Goal: Task Accomplishment & Management: Complete application form

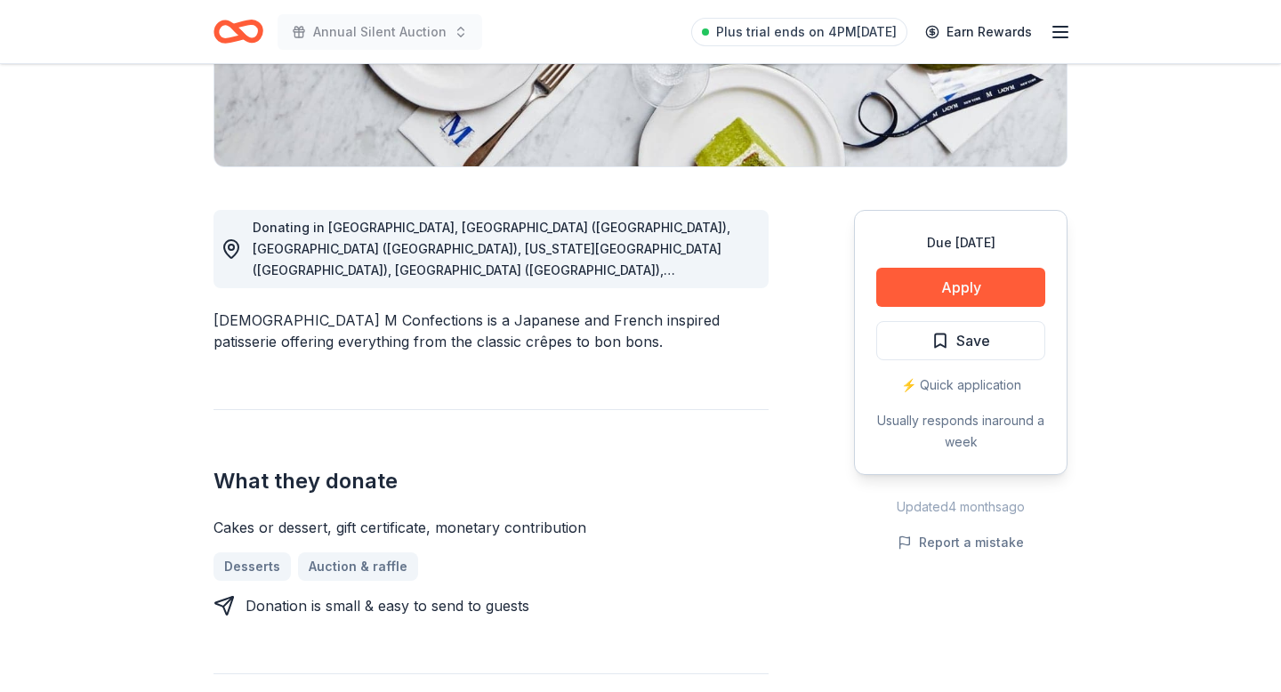
scroll to position [352, 0]
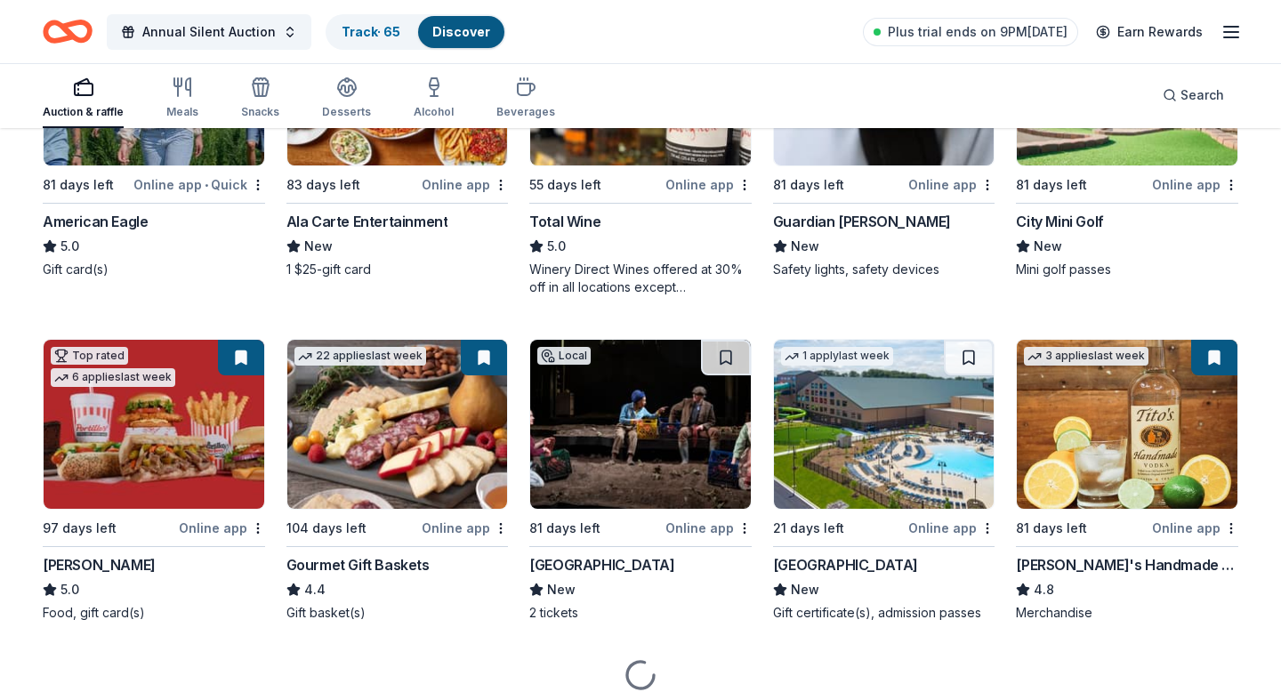
scroll to position [2406, 0]
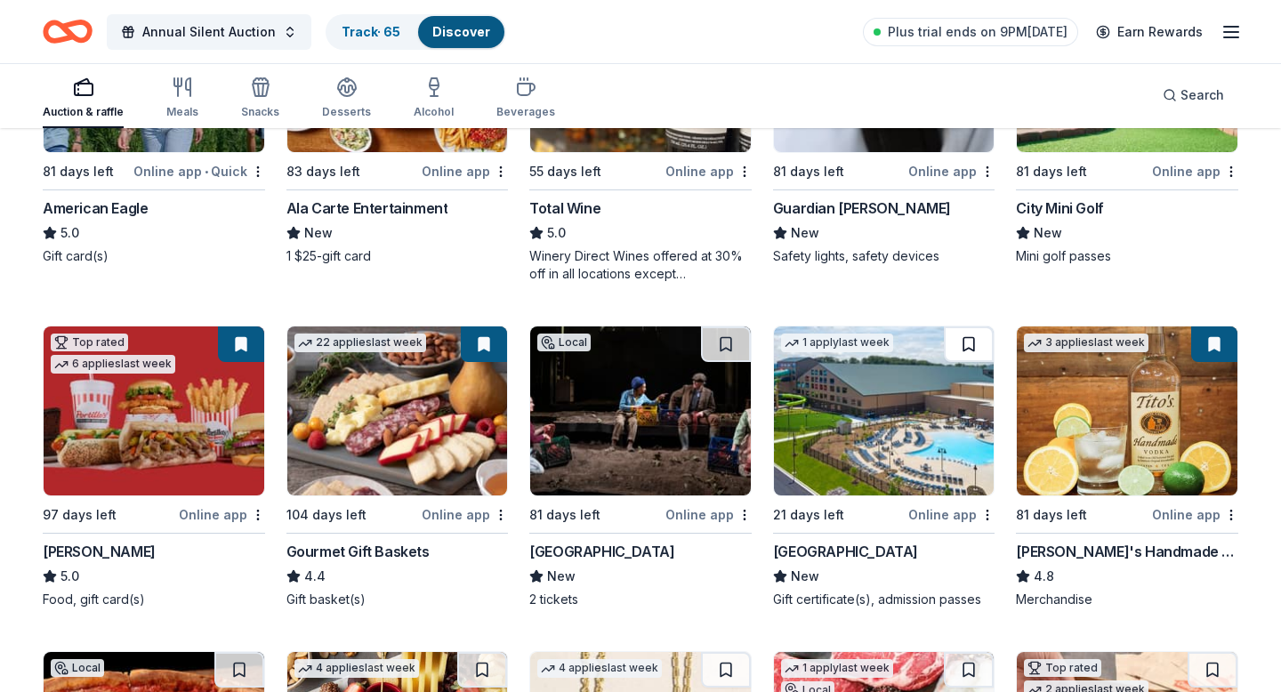
click at [964, 342] on button at bounding box center [969, 345] width 50 height 36
click at [715, 343] on button at bounding box center [726, 345] width 50 height 36
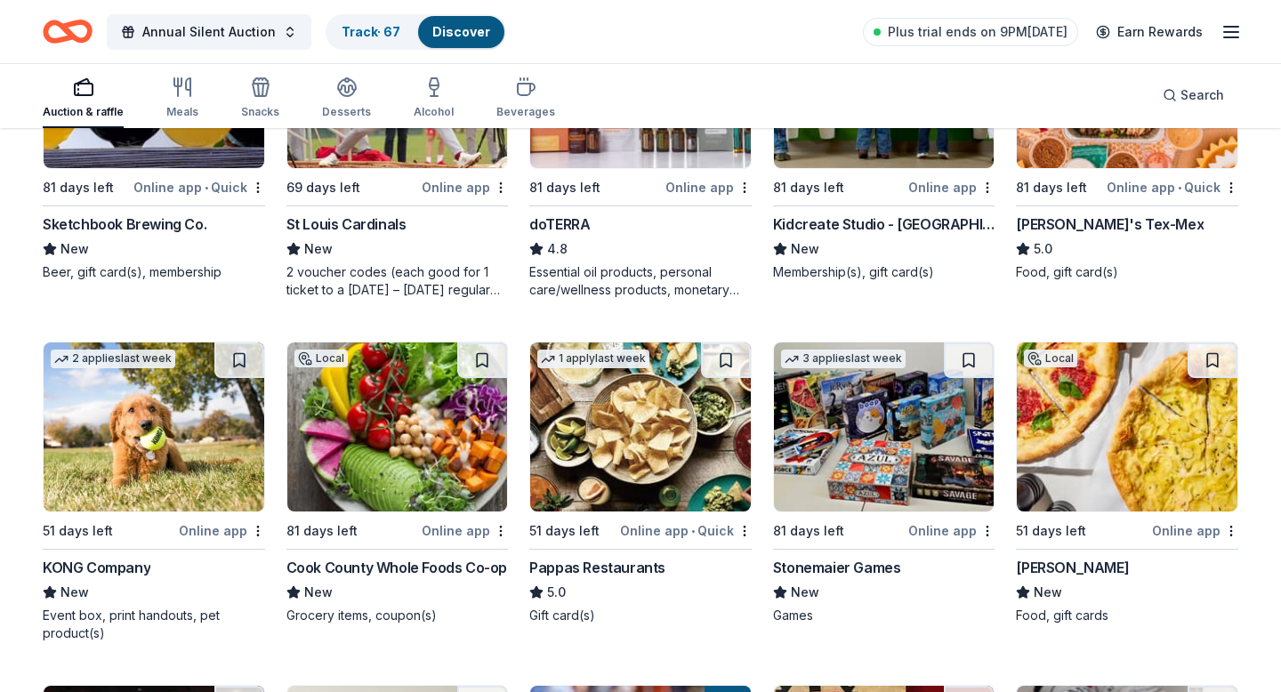
scroll to position [4072, 0]
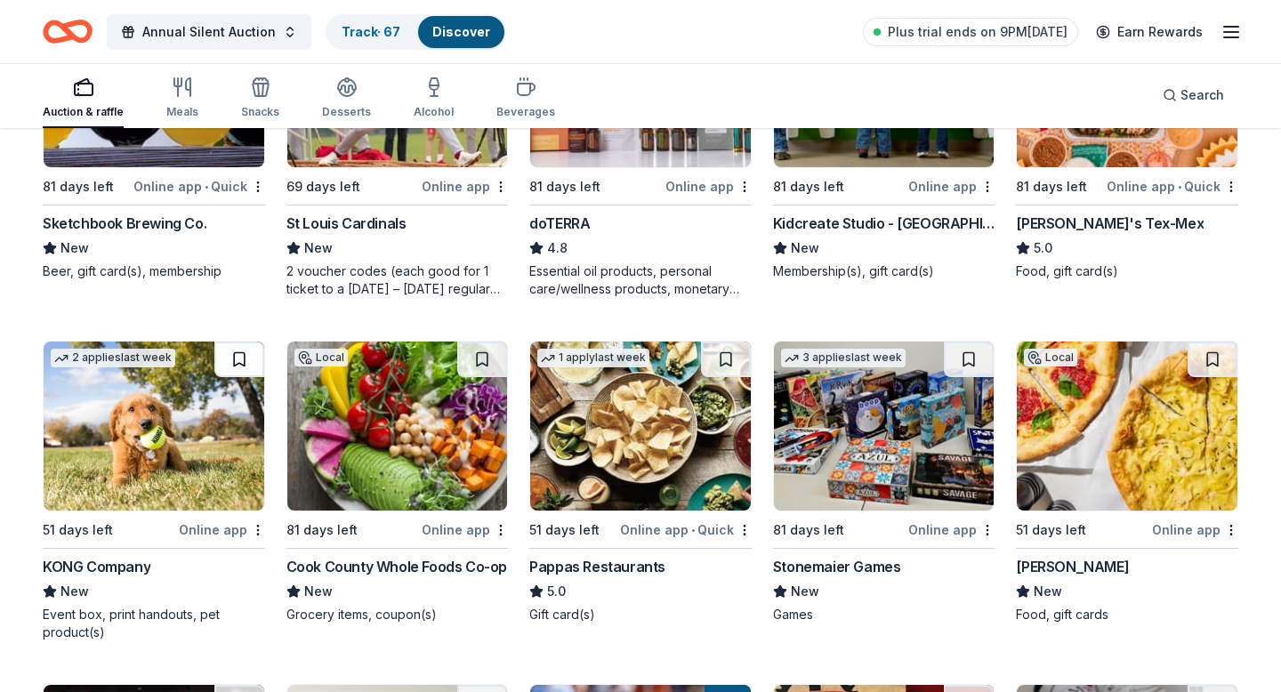
click at [216, 371] on button at bounding box center [239, 360] width 50 height 36
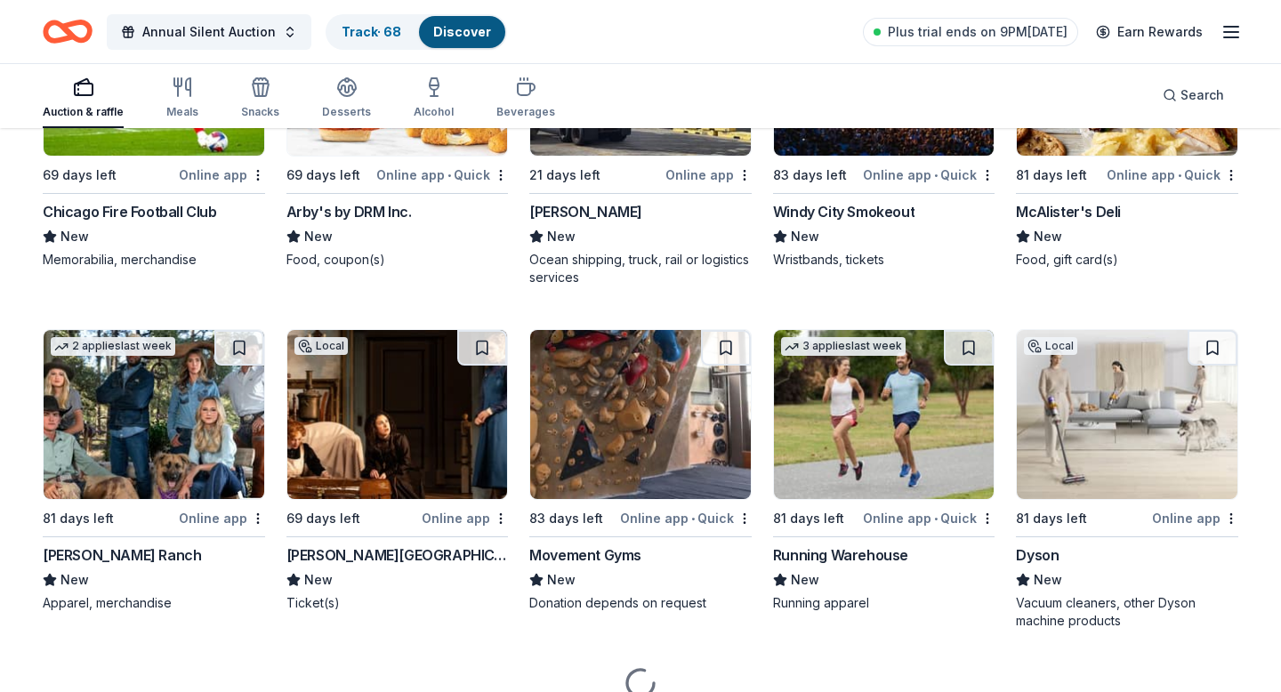
scroll to position [5115, 0]
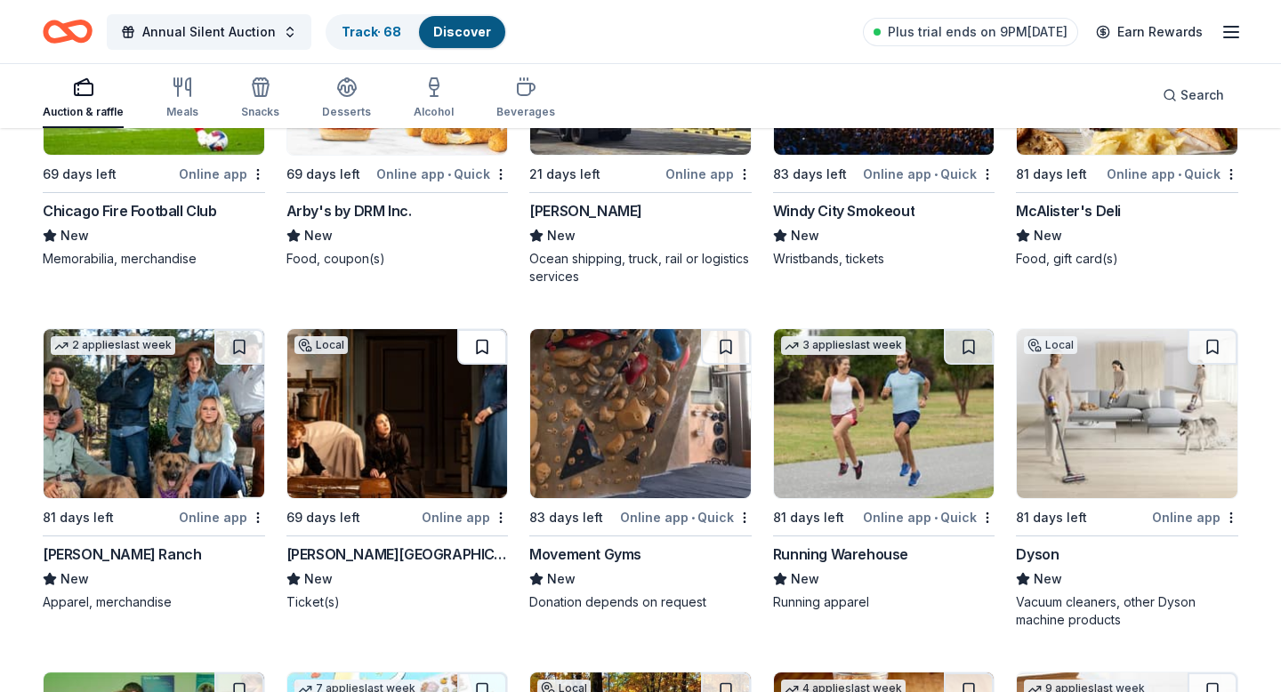
click at [464, 359] on button at bounding box center [482, 347] width 50 height 36
click at [404, 451] on img at bounding box center [397, 413] width 221 height 169
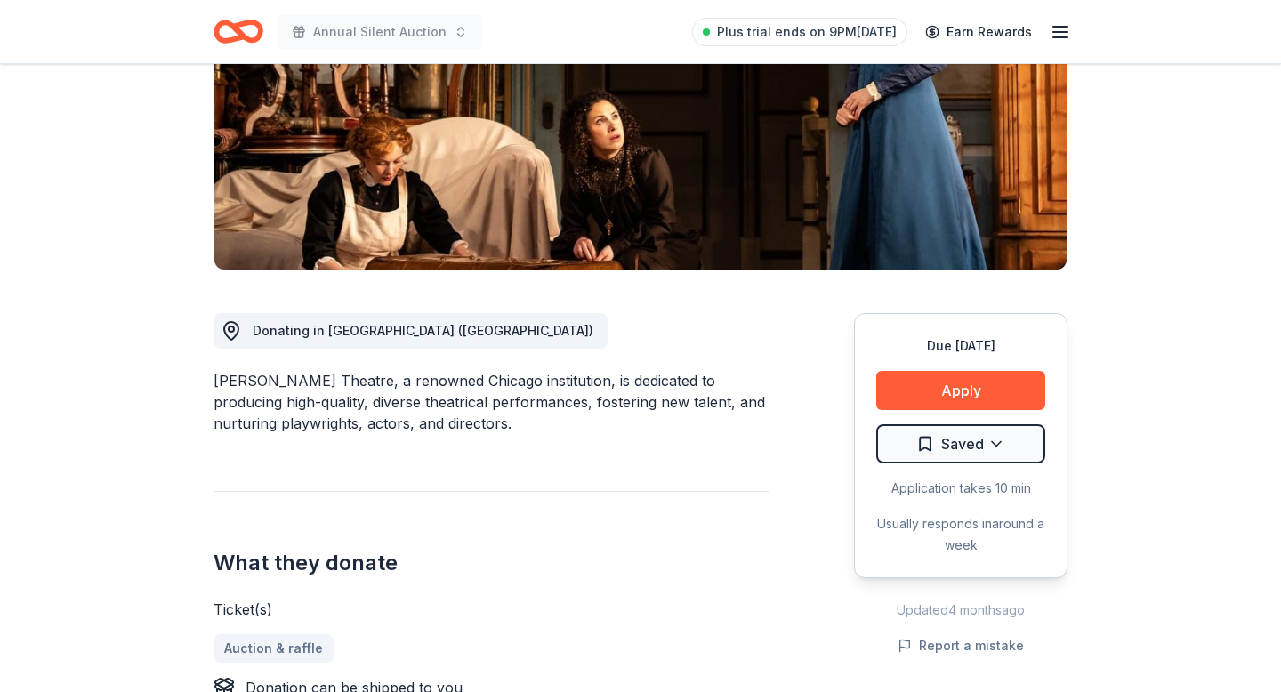
scroll to position [273, 0]
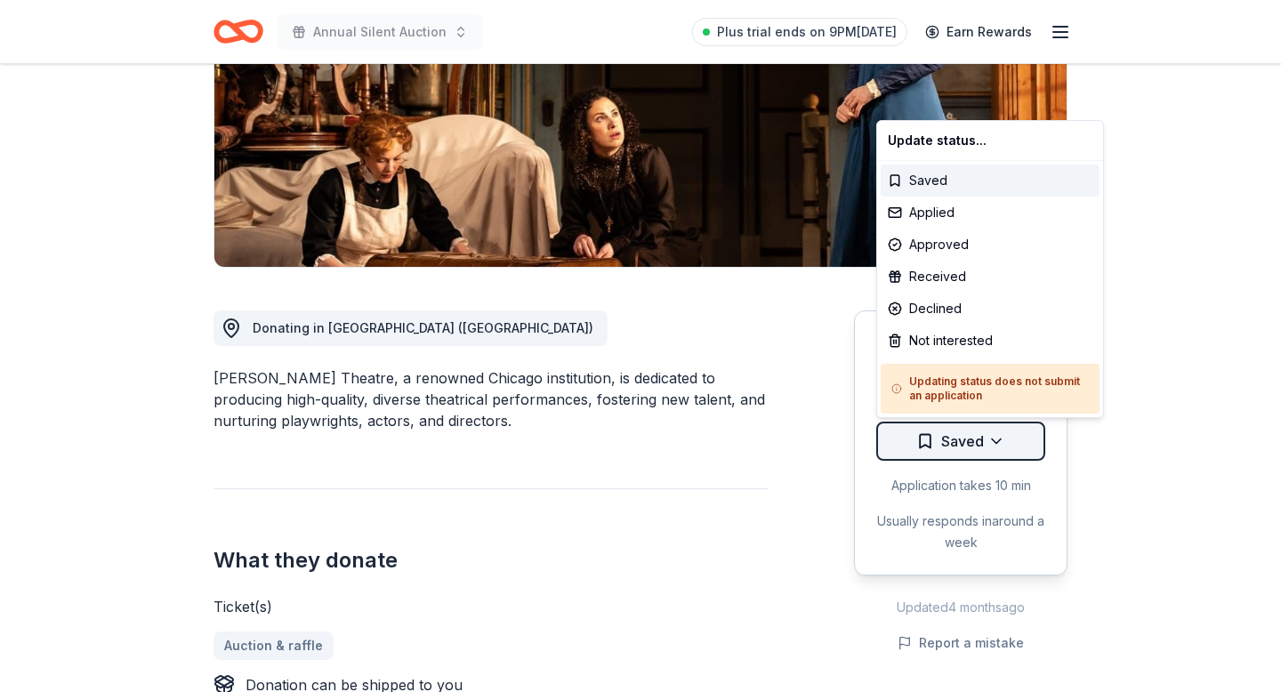
click at [957, 419] on html "Annual Silent Auction Plus trial ends on 9PM[DATE] Earn Rewards Due [DATE] [PER…" at bounding box center [640, 73] width 1281 height 692
click at [940, 211] on div "Applied" at bounding box center [990, 213] width 219 height 32
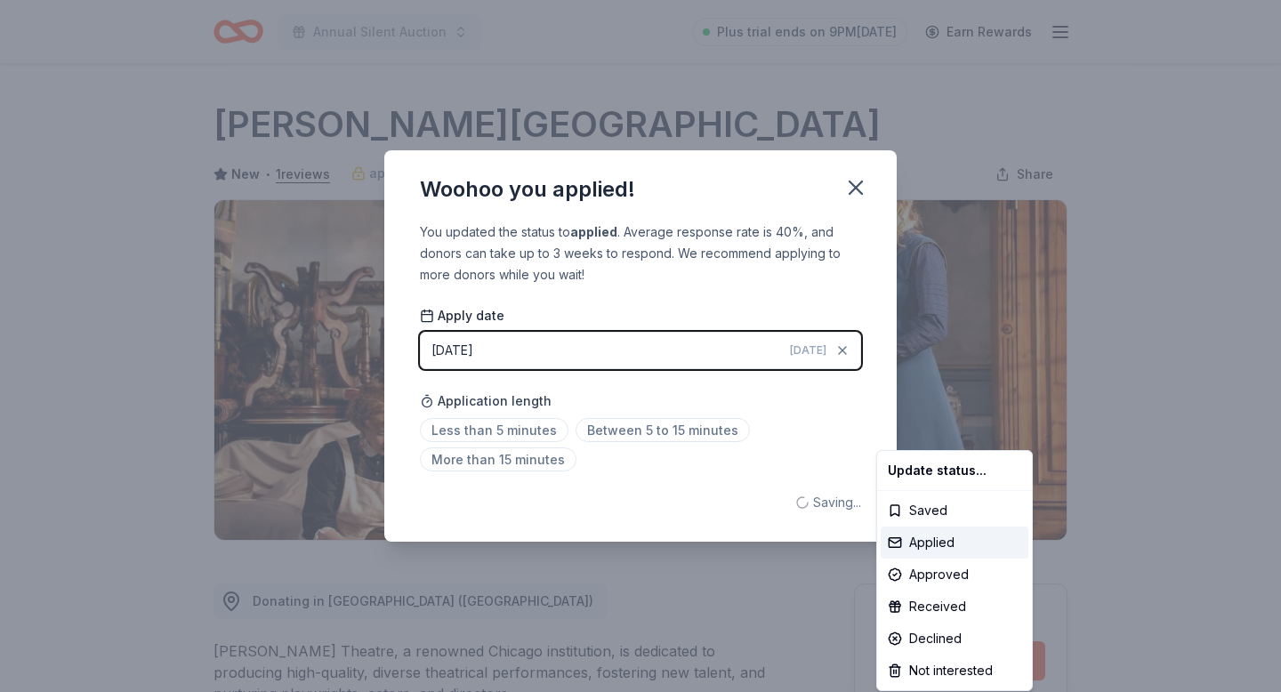
scroll to position [0, 0]
click at [613, 433] on html "Annual Silent Auction Plus trial ends on 9PM, 10/2 Earn Rewards Due in 69 days …" at bounding box center [640, 346] width 1281 height 692
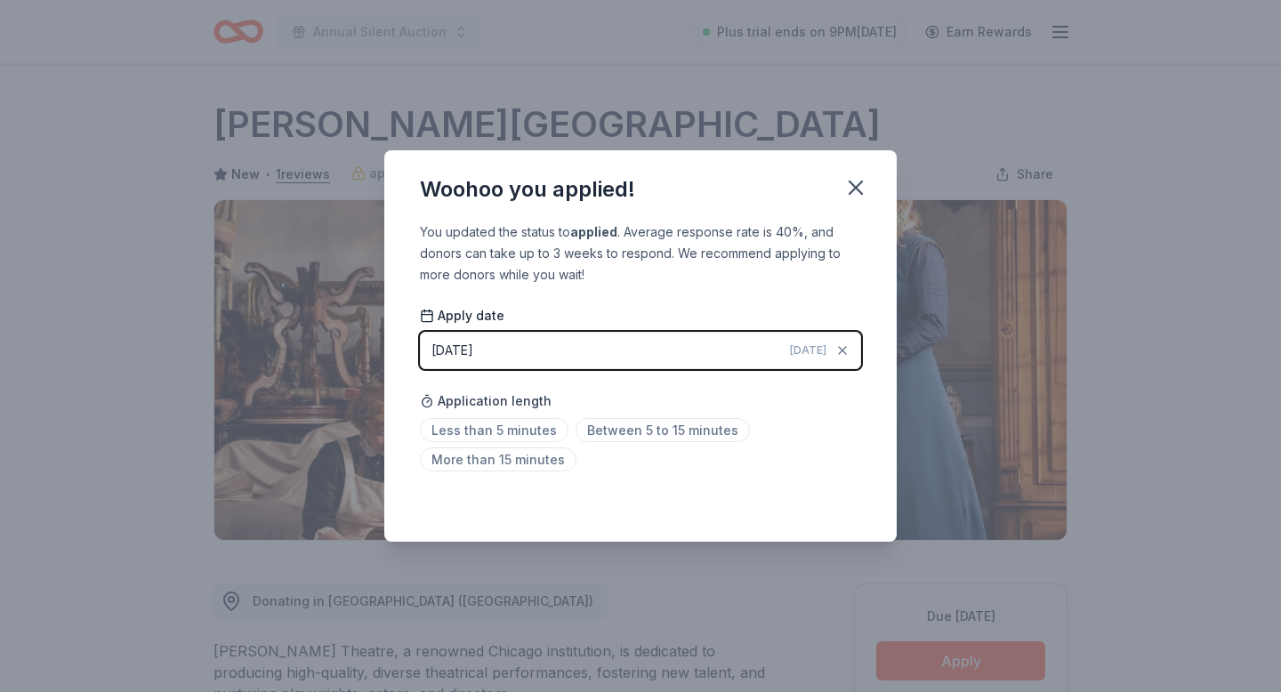
scroll to position [368, 0]
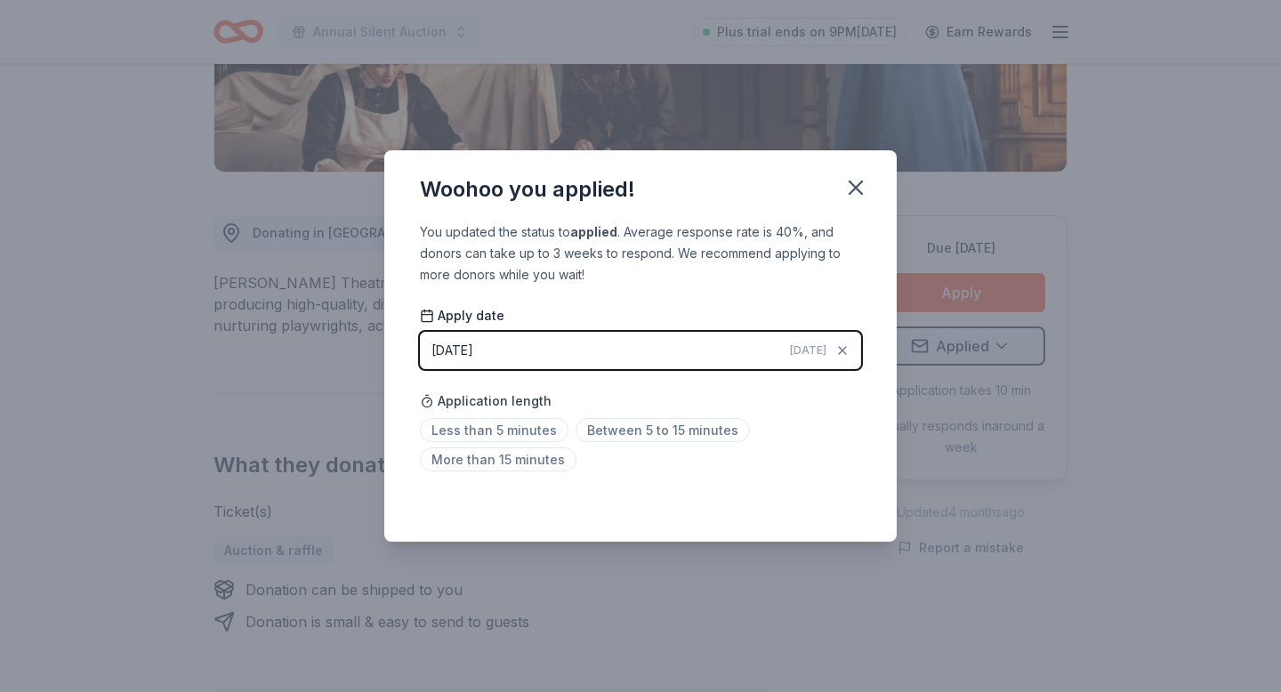
click at [618, 619] on div "Woohoo you applied! You updated the status to applied . Average response rate i…" at bounding box center [640, 346] width 1281 height 692
click at [864, 174] on button "button" at bounding box center [855, 187] width 39 height 39
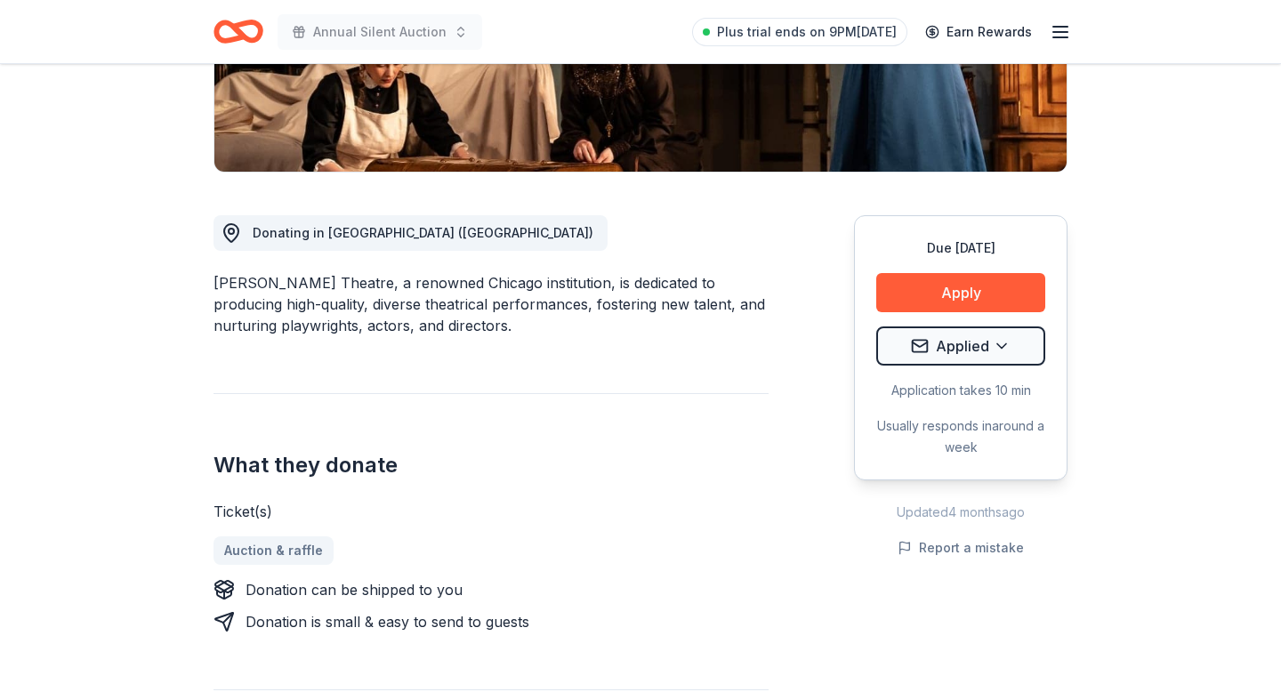
scroll to position [0, 0]
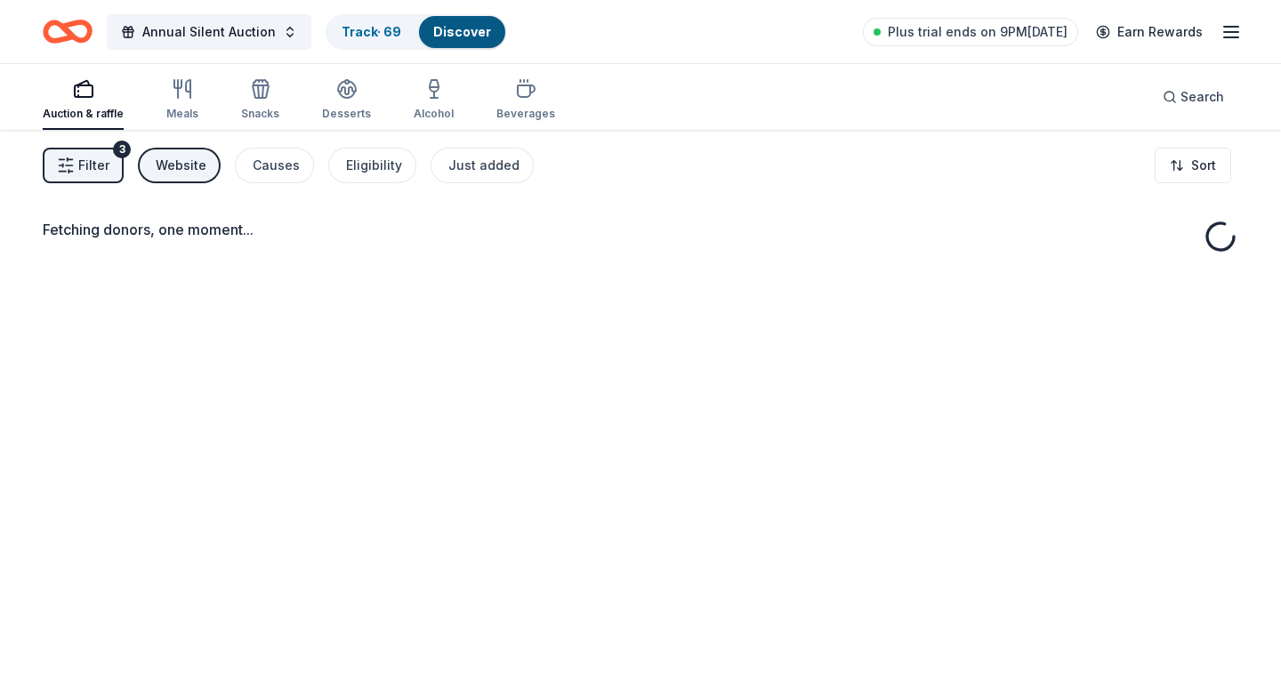
click at [367, 48] on button "Track · 69 Discover" at bounding box center [416, 32] width 181 height 36
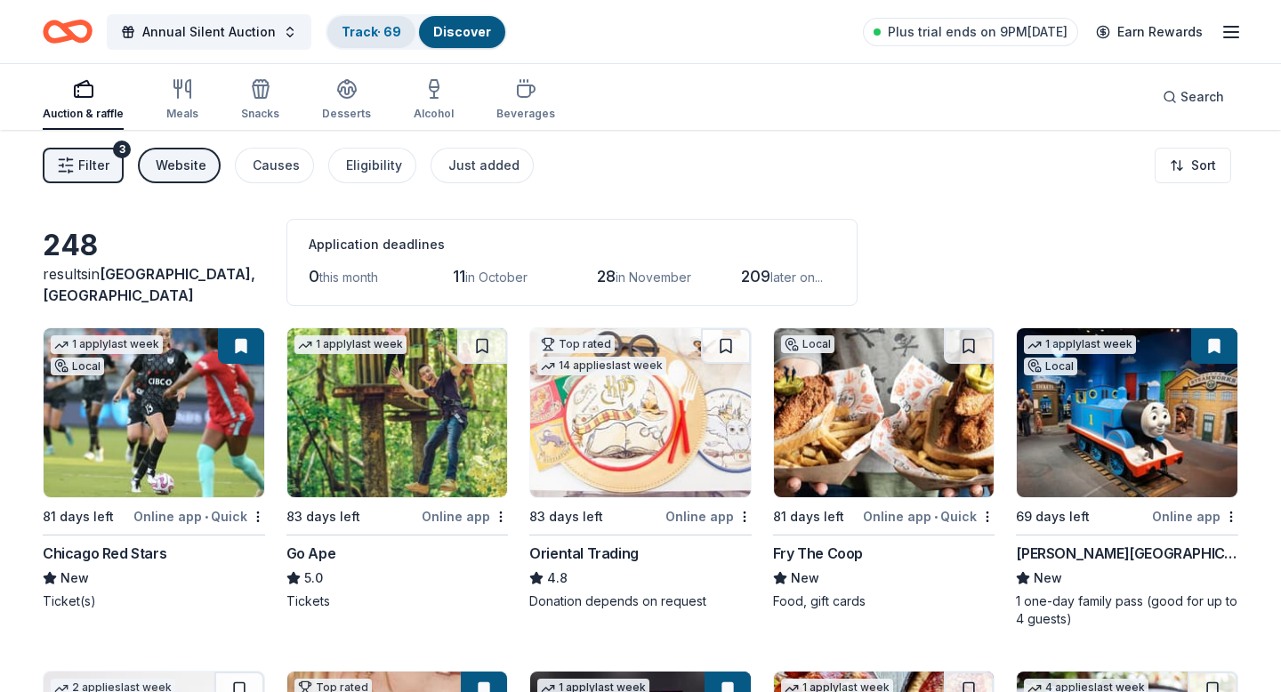
click at [361, 34] on link "Track · 69" at bounding box center [372, 31] width 60 height 15
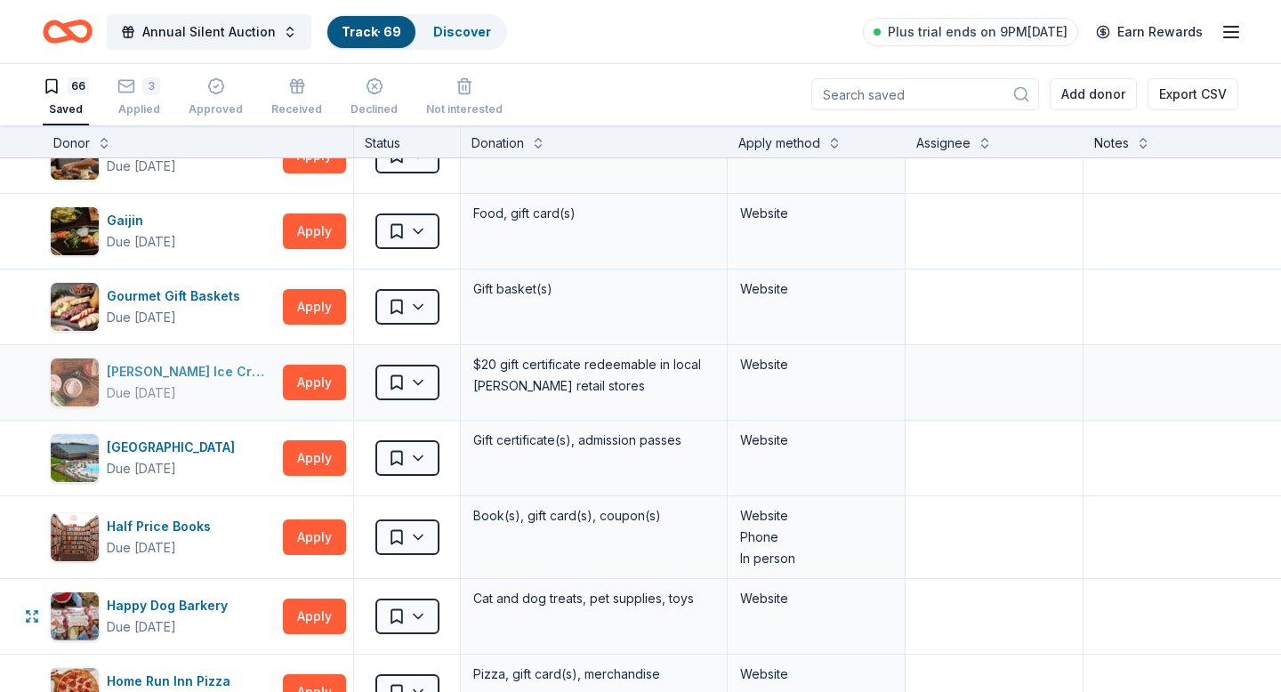
scroll to position [1486, 0]
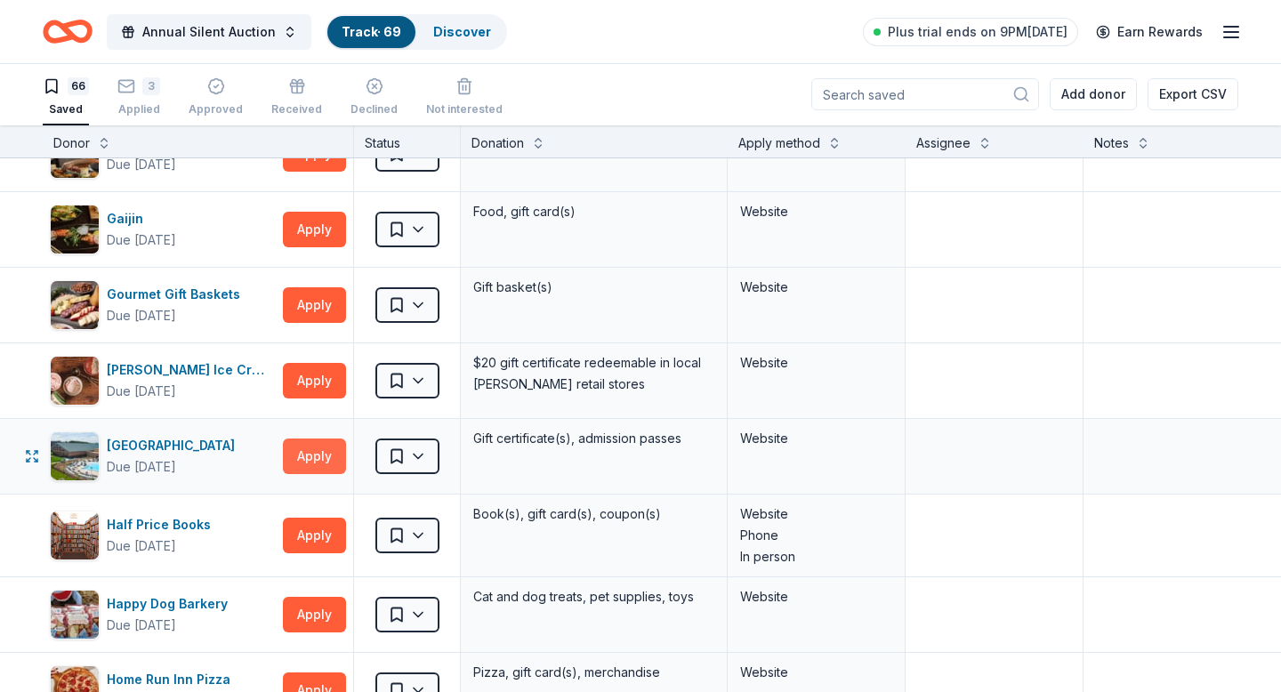
click at [306, 443] on button "Apply" at bounding box center [314, 457] width 63 height 36
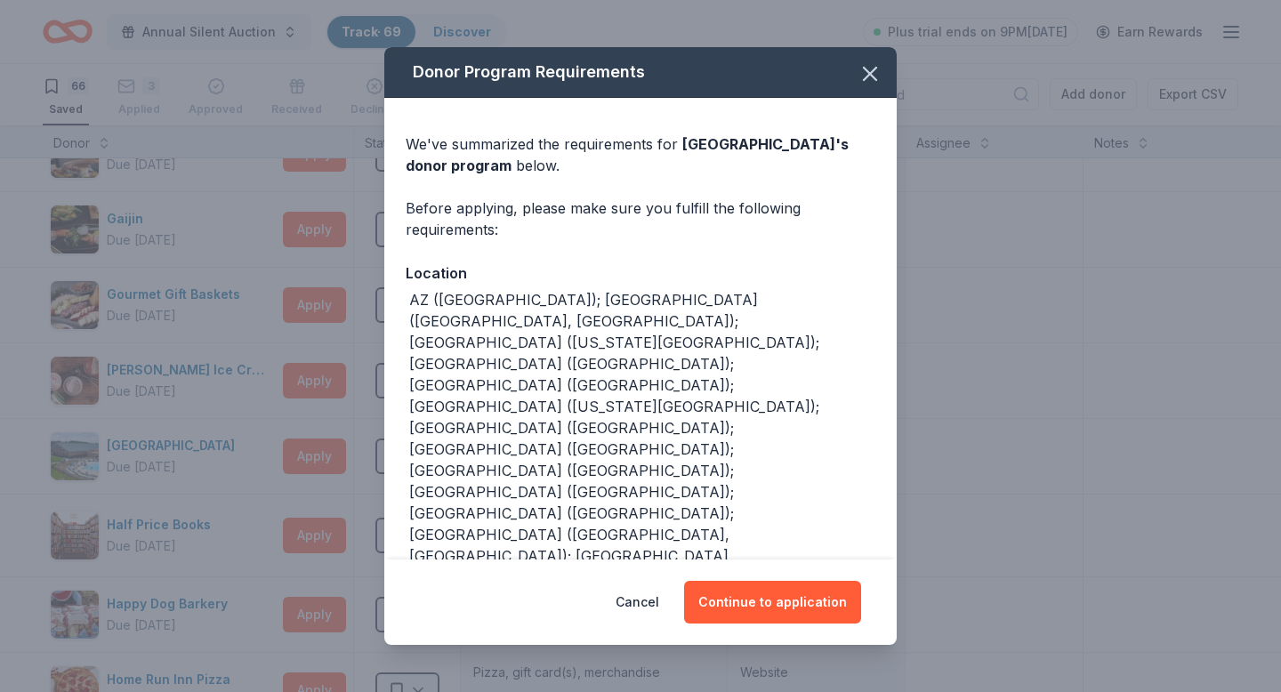
scroll to position [95, 0]
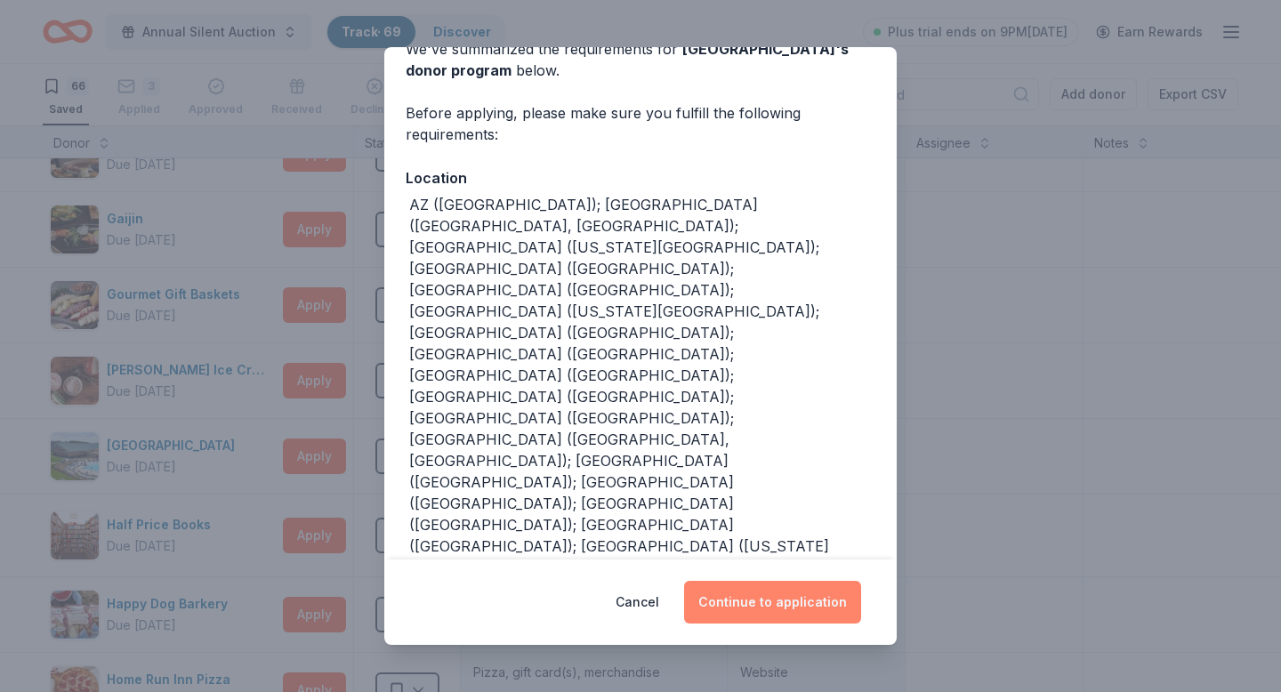
click at [738, 609] on button "Continue to application" at bounding box center [772, 602] width 177 height 43
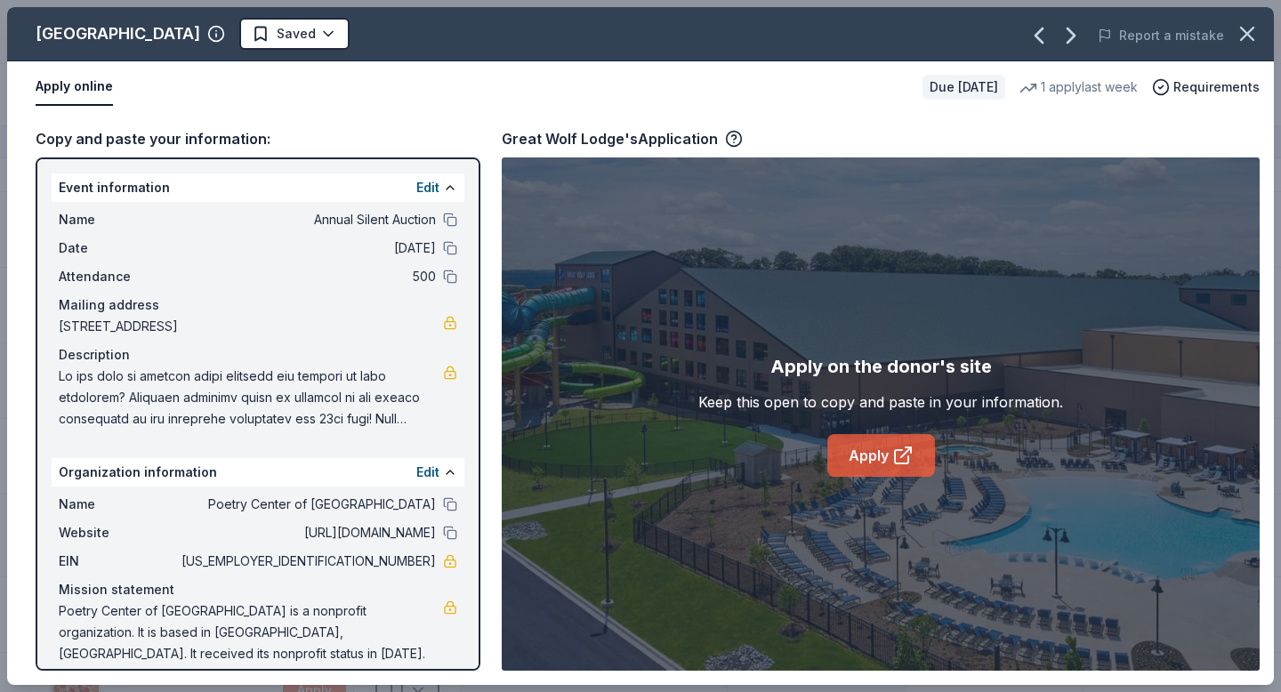
click at [898, 448] on icon at bounding box center [902, 455] width 21 height 21
click at [1254, 33] on icon "button" at bounding box center [1247, 33] width 25 height 25
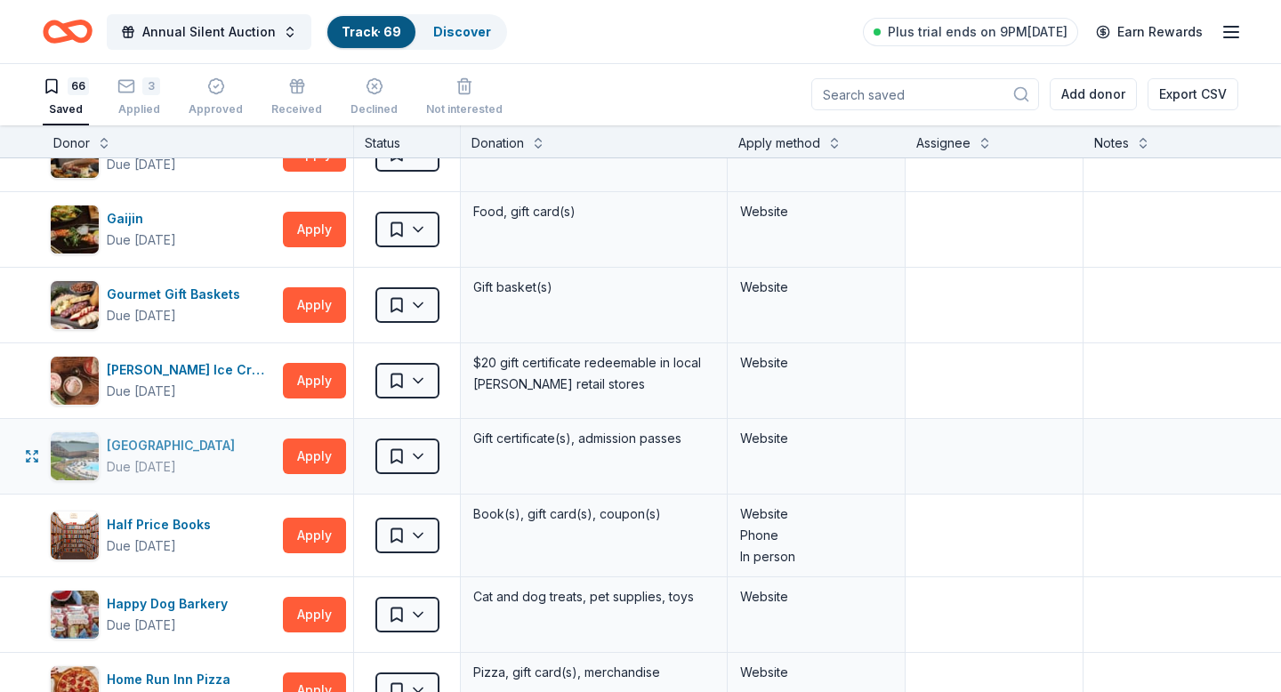
click at [167, 435] on div "Great Wolf Lodge" at bounding box center [174, 445] width 135 height 21
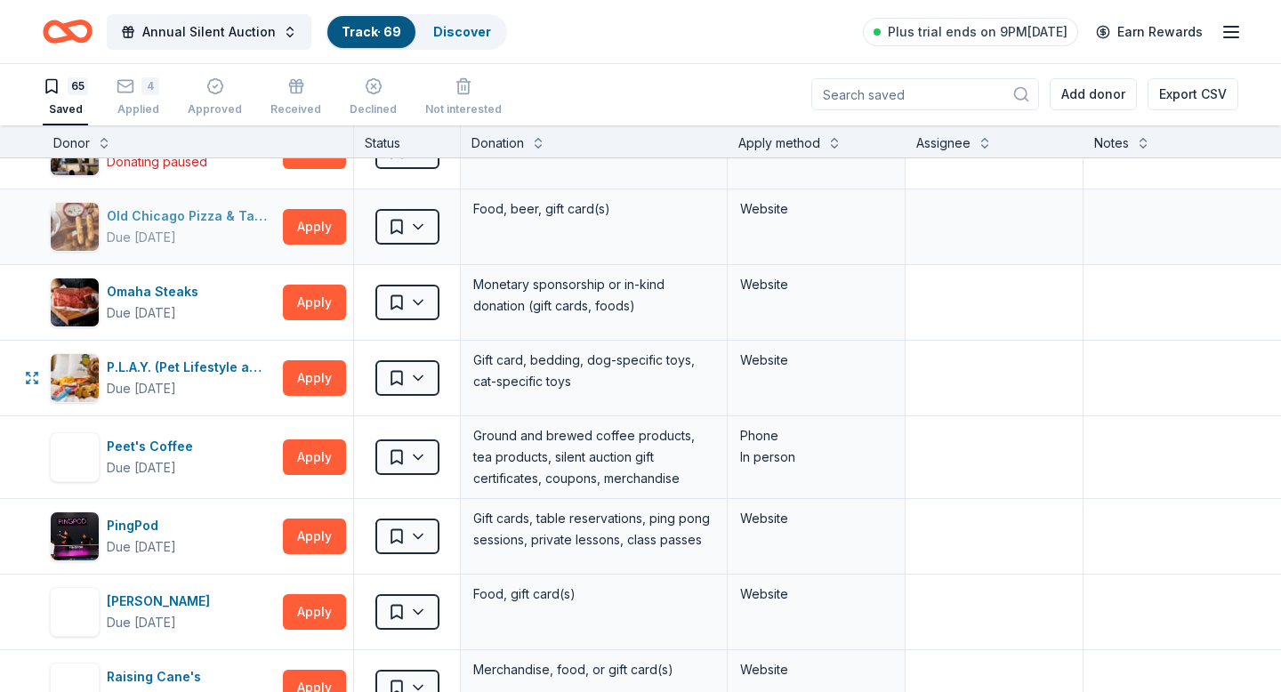
scroll to position [3420, 0]
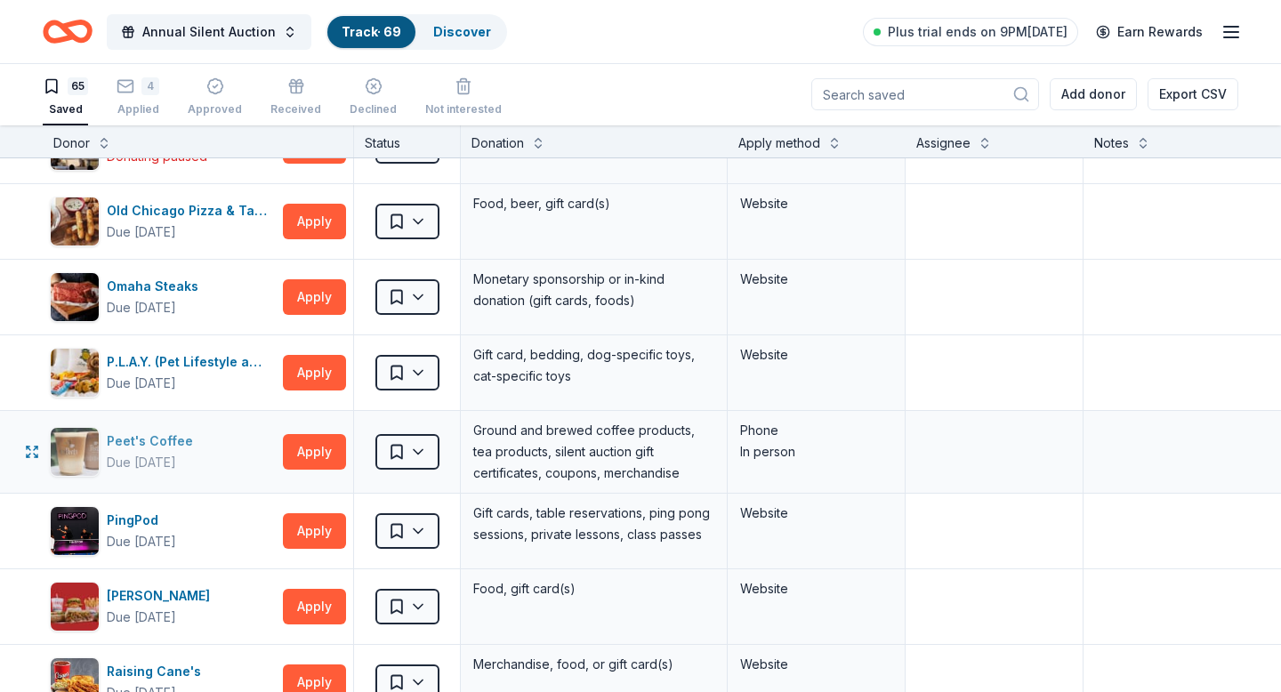
click at [135, 435] on div "Peet's Coffee" at bounding box center [153, 441] width 93 height 21
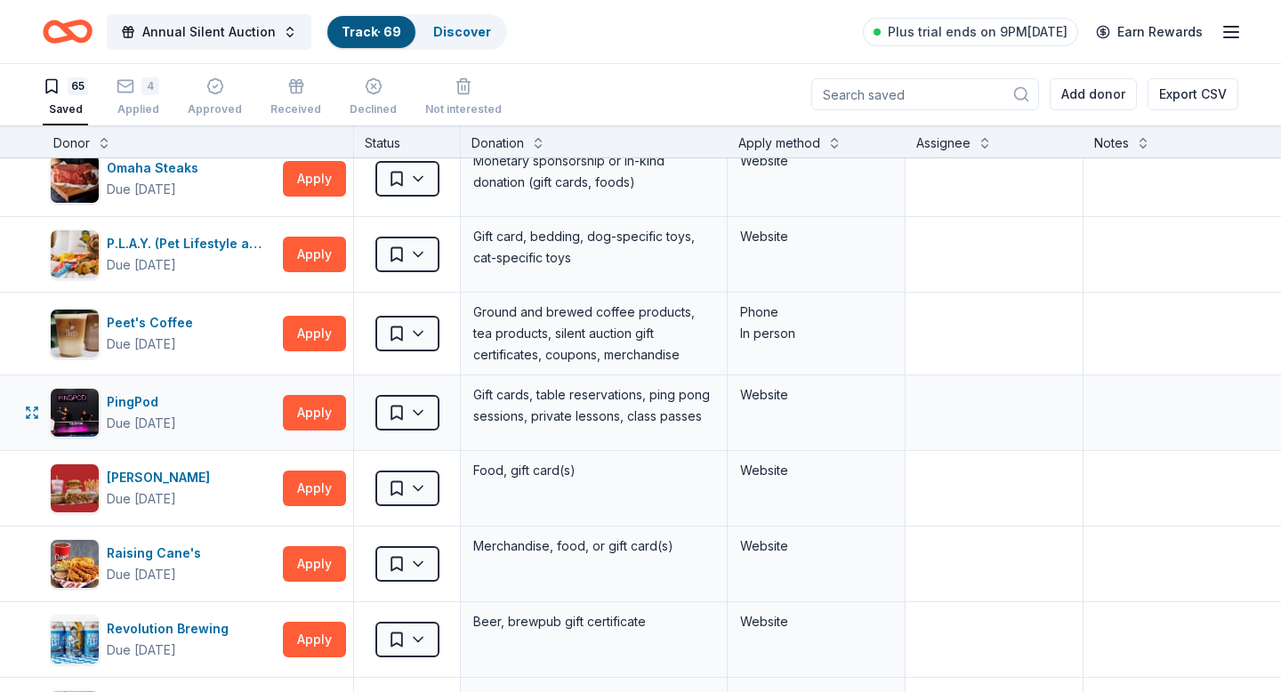
scroll to position [3560, 0]
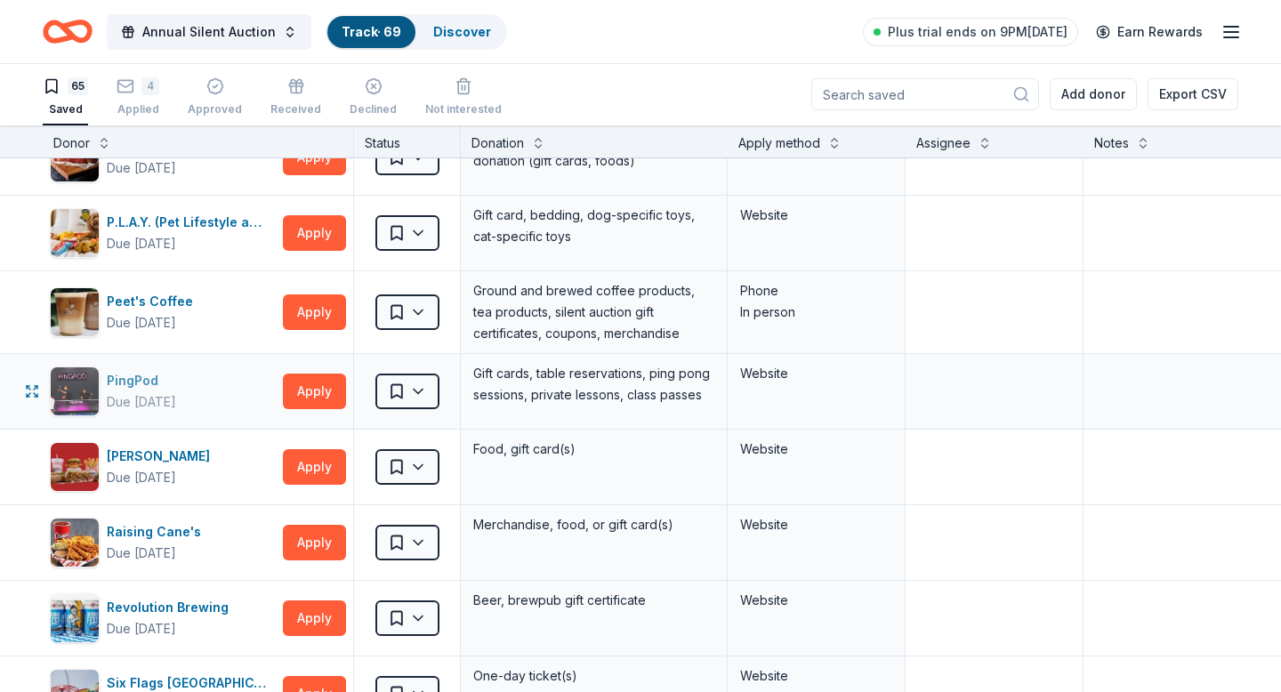
click at [138, 369] on div "PingPod Due in 51 days" at bounding box center [163, 392] width 226 height 50
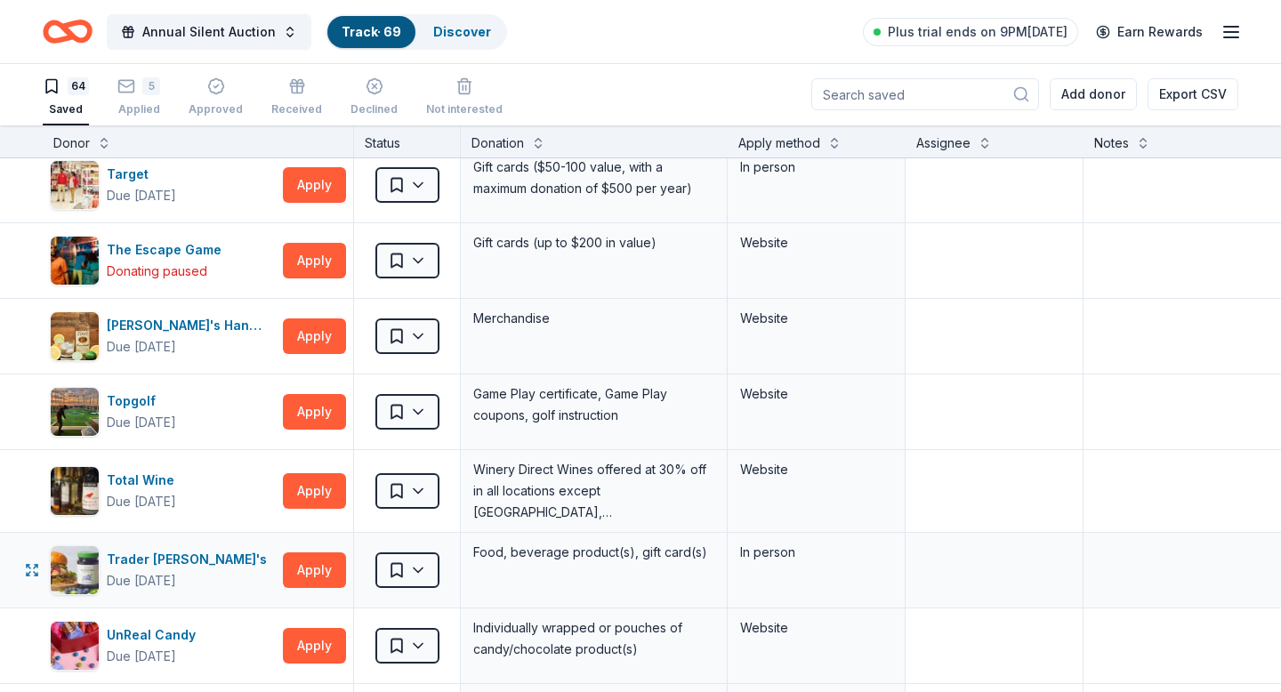
scroll to position [4219, 0]
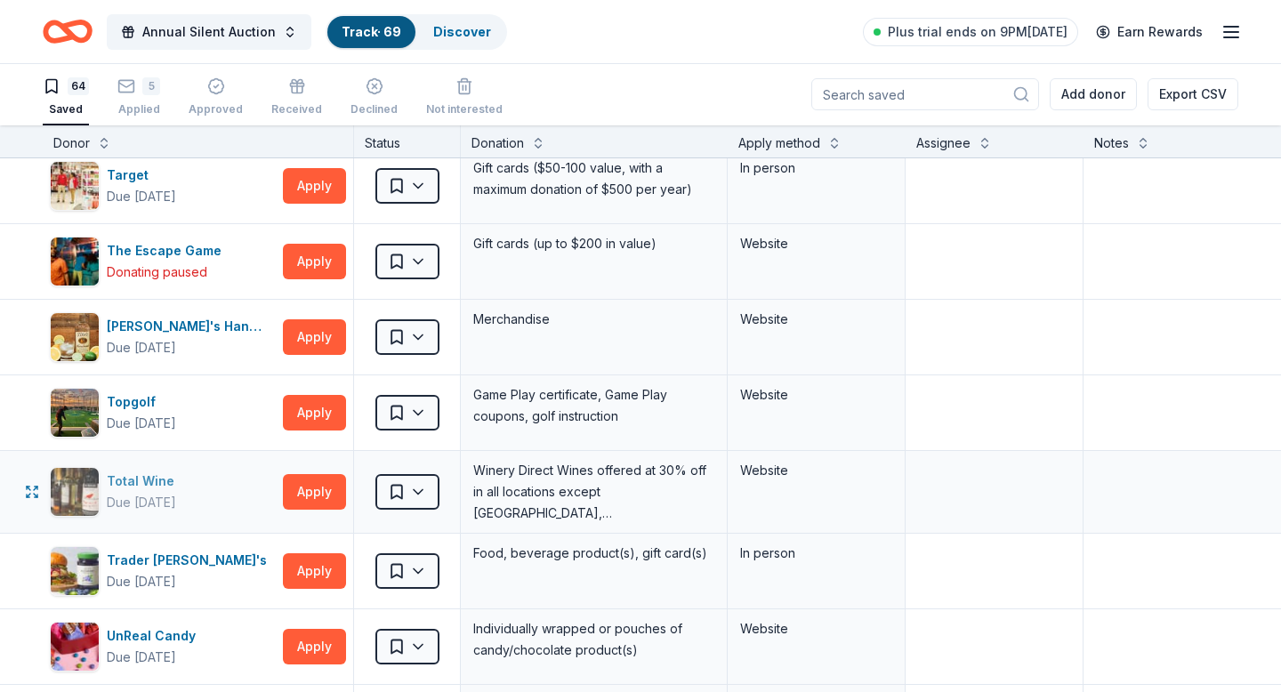
click at [145, 479] on div "Total Wine" at bounding box center [144, 481] width 75 height 21
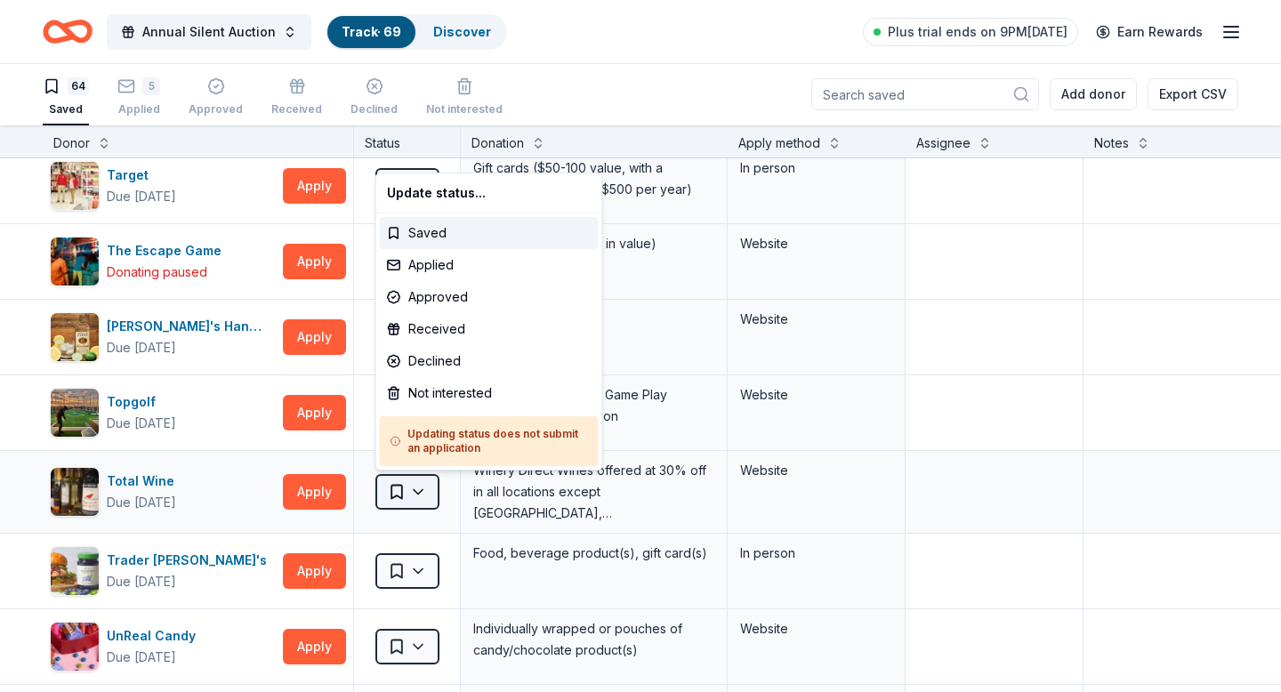
click at [432, 496] on html "Annual Silent Auction Track · 69 Discover Plus trial ends on 9PM, 10/2 Earn Rew…" at bounding box center [640, 345] width 1281 height 692
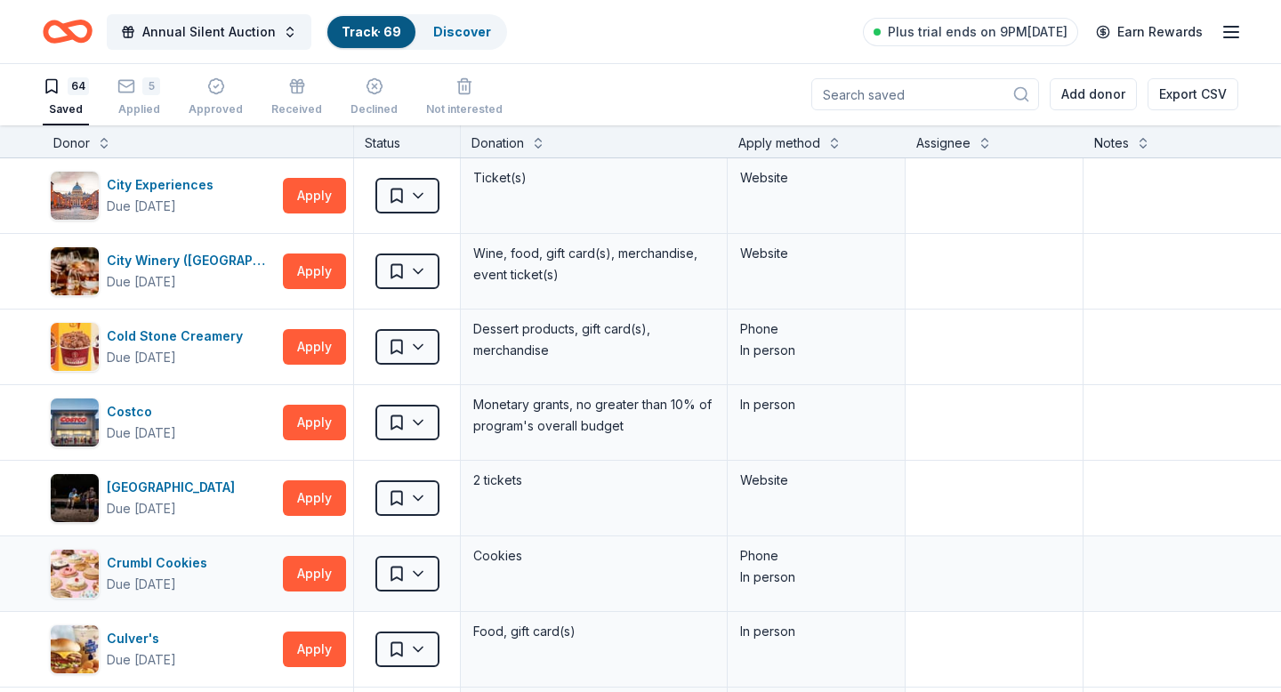
scroll to position [0, 0]
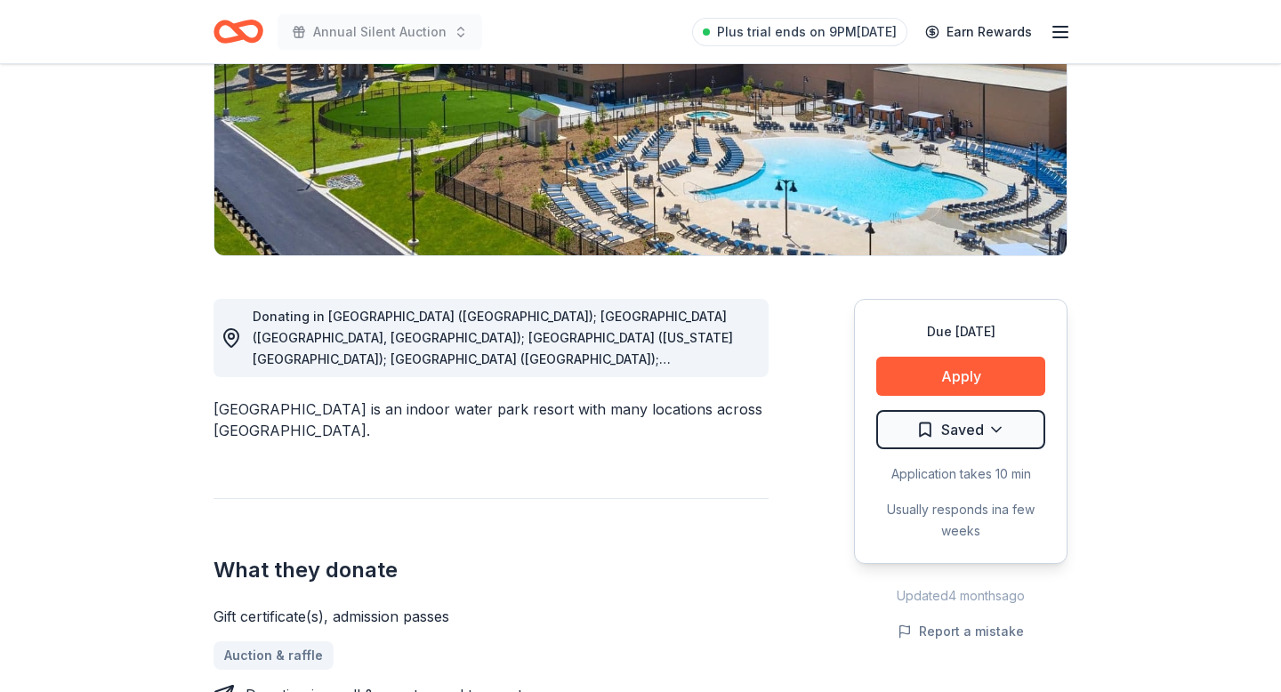
scroll to position [362, 0]
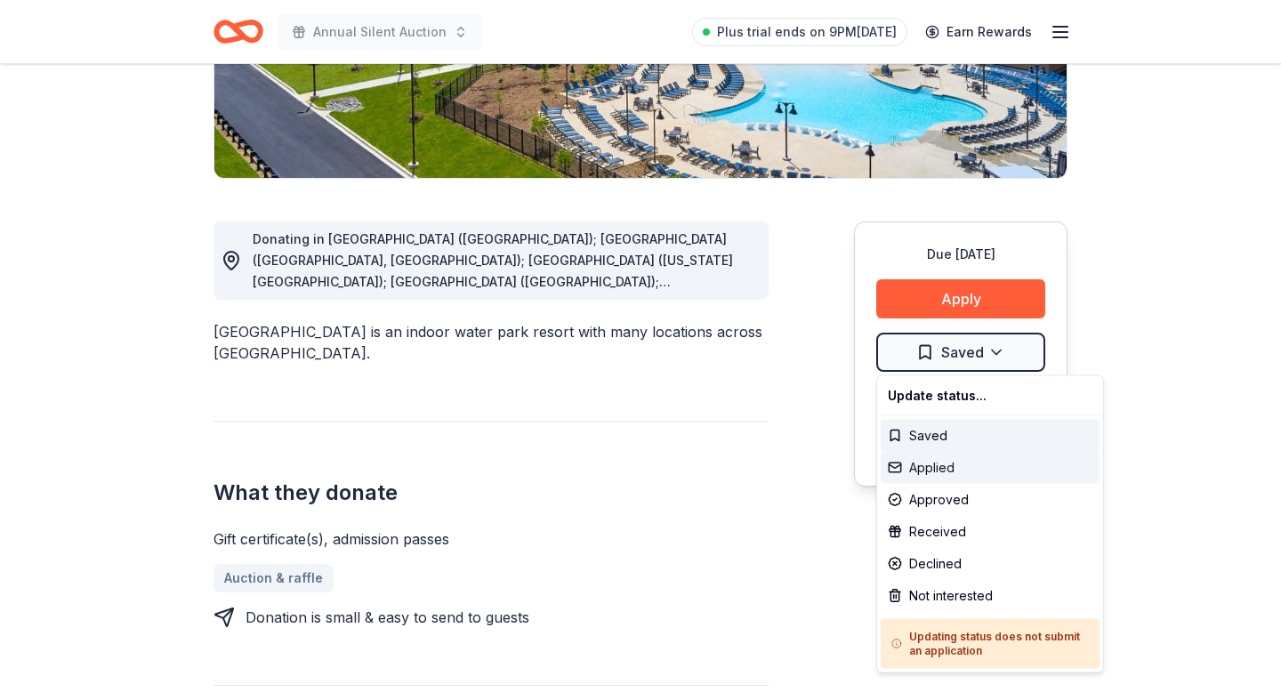
click at [930, 453] on div "Applied" at bounding box center [990, 468] width 219 height 32
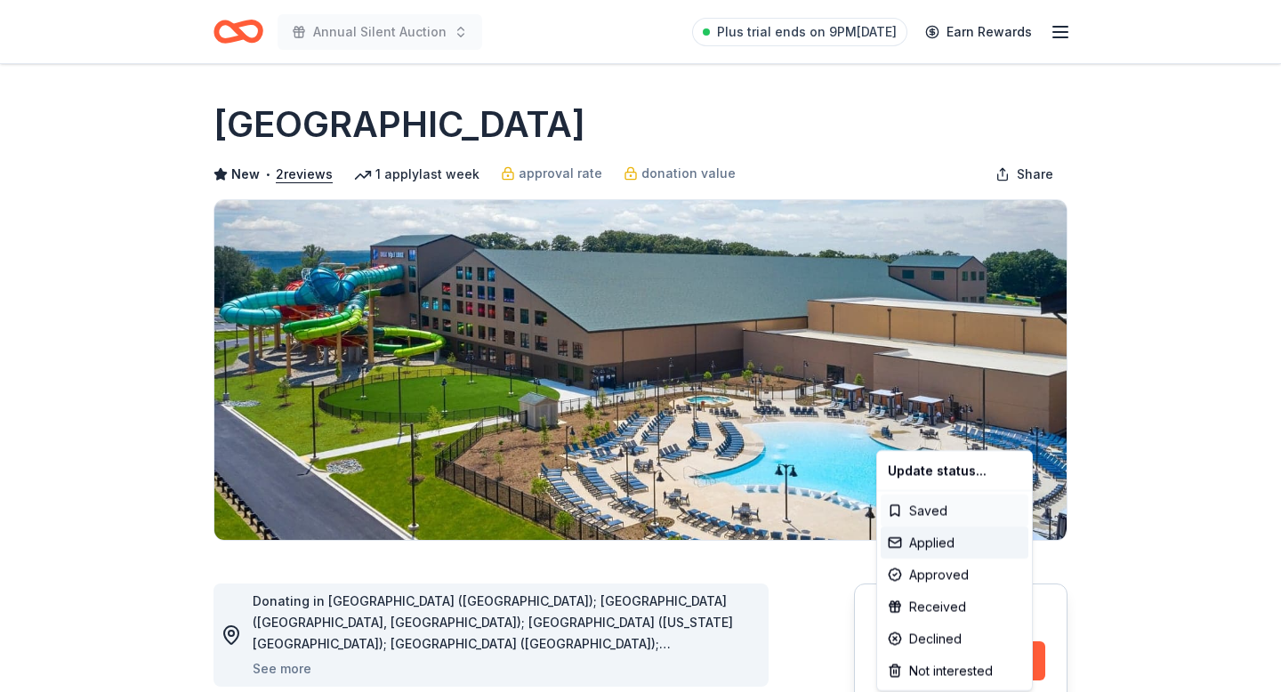
scroll to position [0, 0]
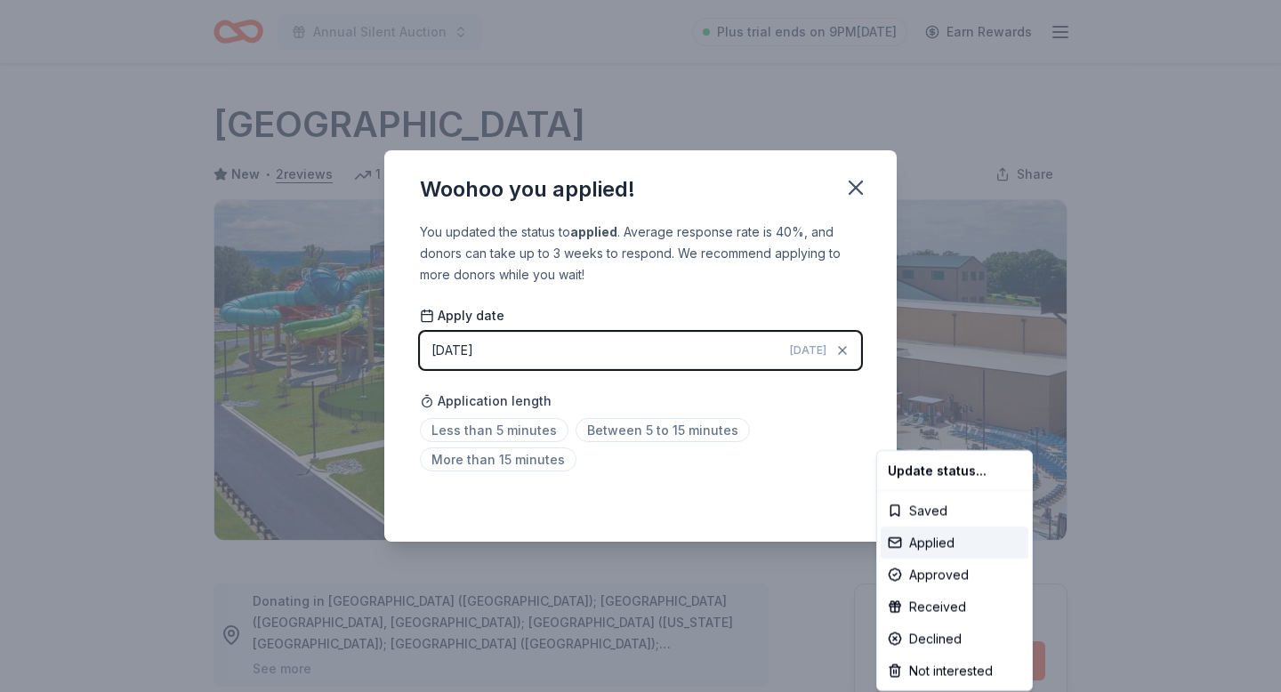
click at [550, 431] on html "Annual Silent Auction Plus trial ends on 9PM, 10/2 Earn Rewards Due in 21 days …" at bounding box center [640, 346] width 1281 height 692
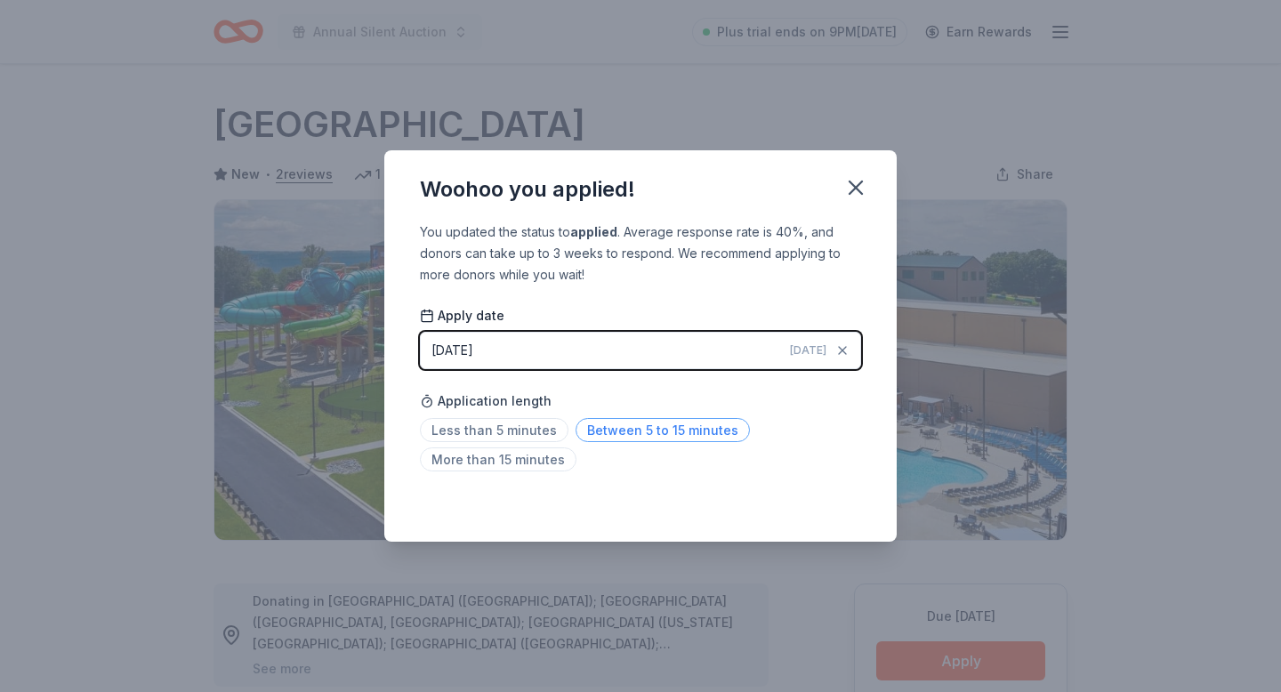
scroll to position [368, 0]
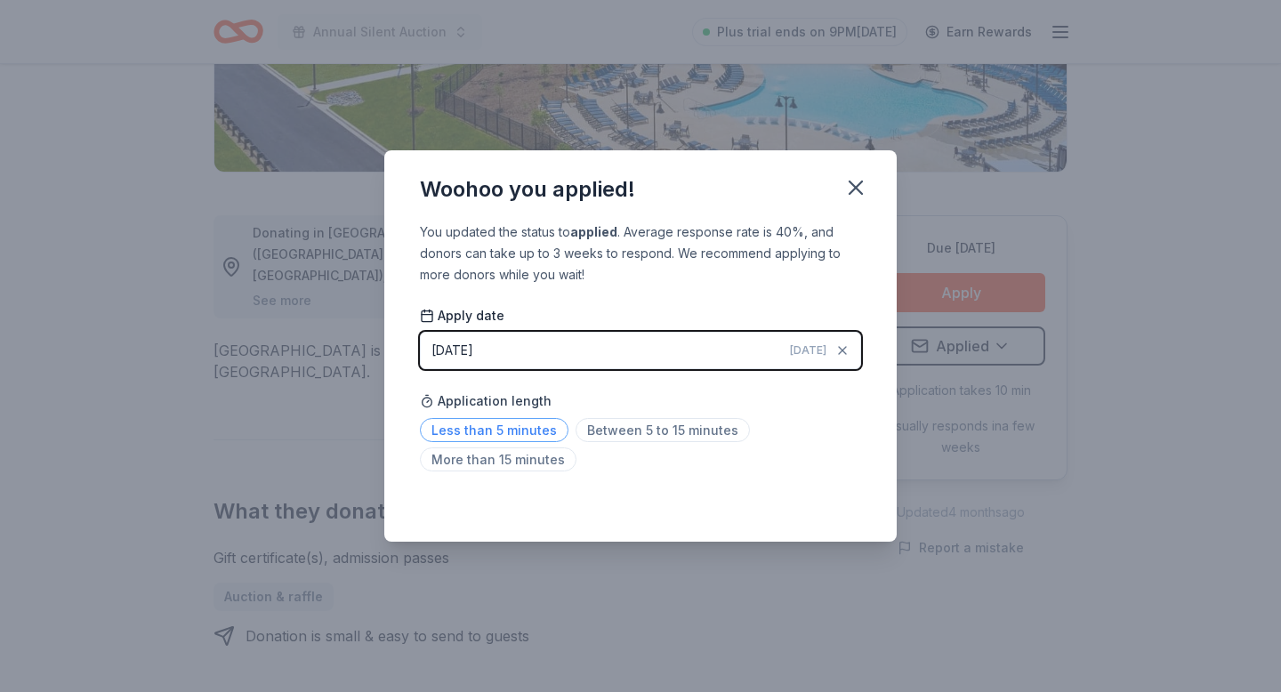
click at [528, 430] on span "Less than 5 minutes" at bounding box center [494, 430] width 149 height 24
click at [870, 180] on button "button" at bounding box center [855, 187] width 39 height 39
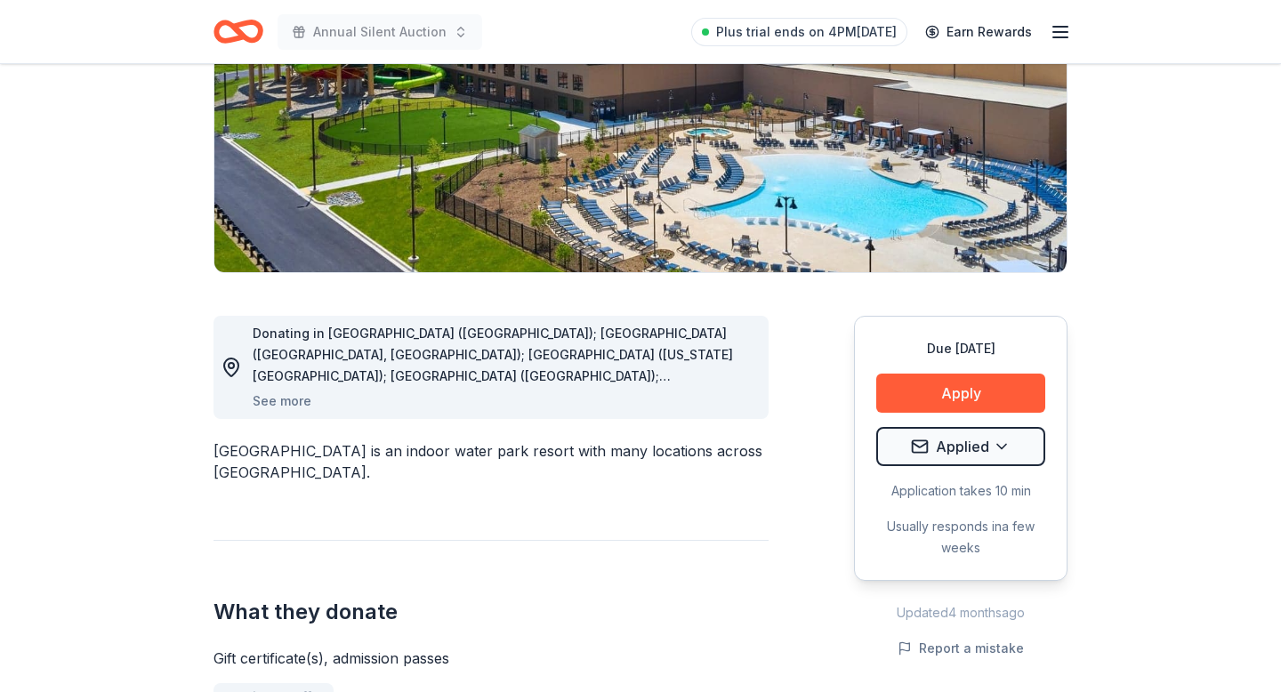
scroll to position [0, 0]
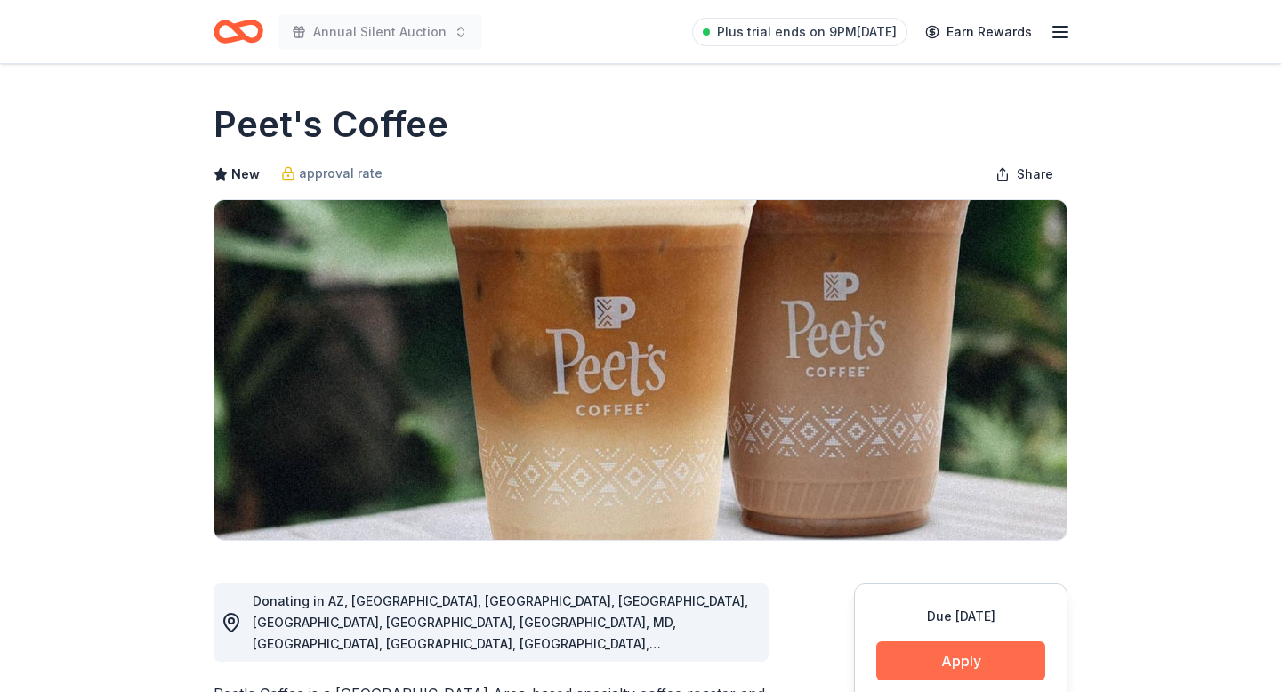
click at [995, 669] on button "Apply" at bounding box center [960, 660] width 169 height 39
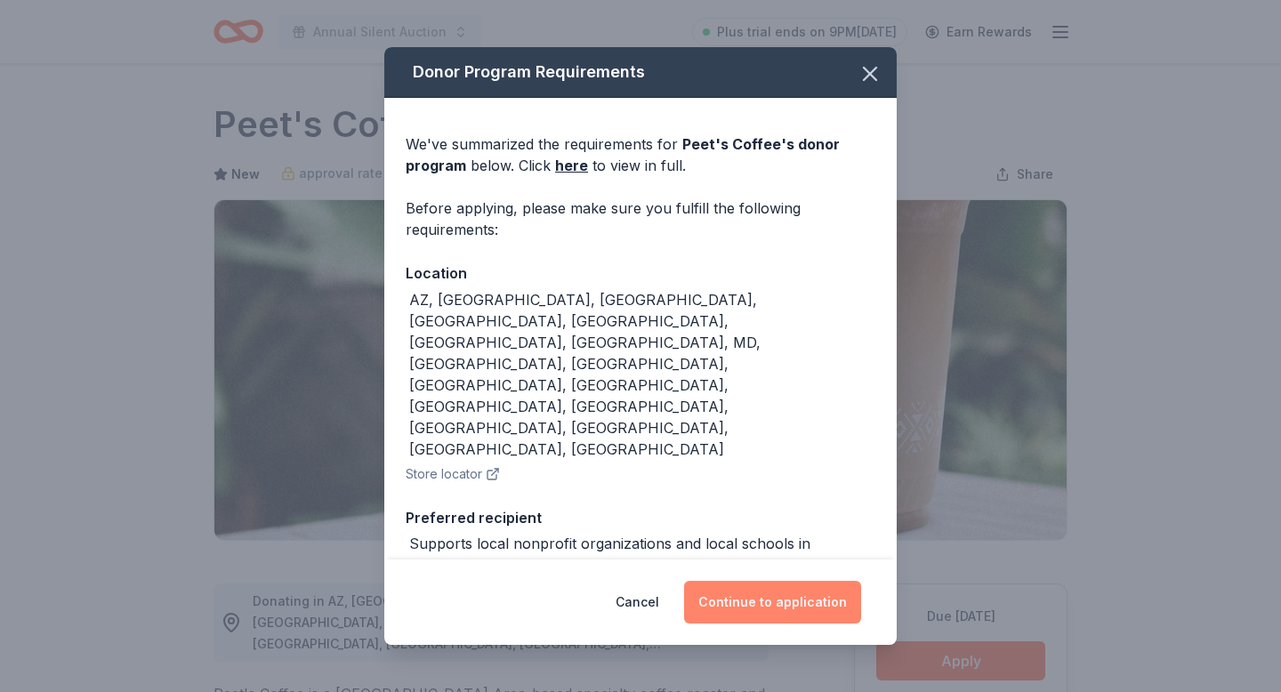
click at [744, 581] on button "Continue to application" at bounding box center [772, 602] width 177 height 43
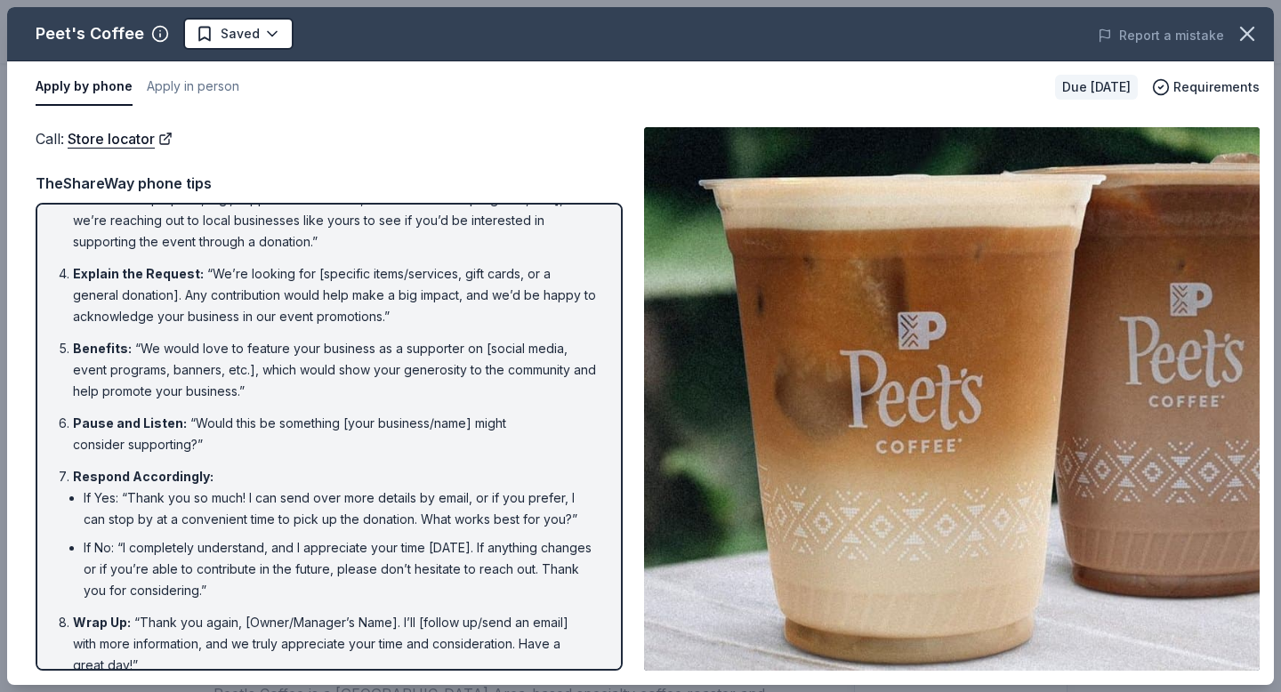
scroll to position [201, 0]
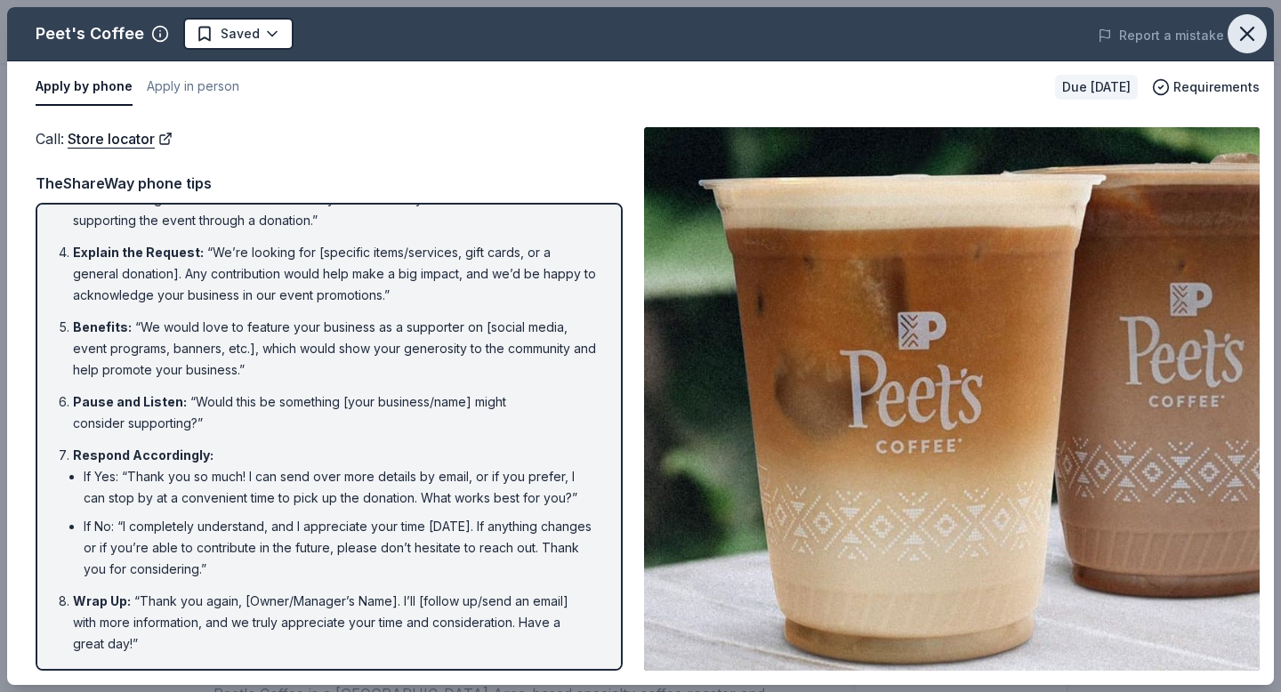
click at [1254, 28] on icon "button" at bounding box center [1247, 34] width 12 height 12
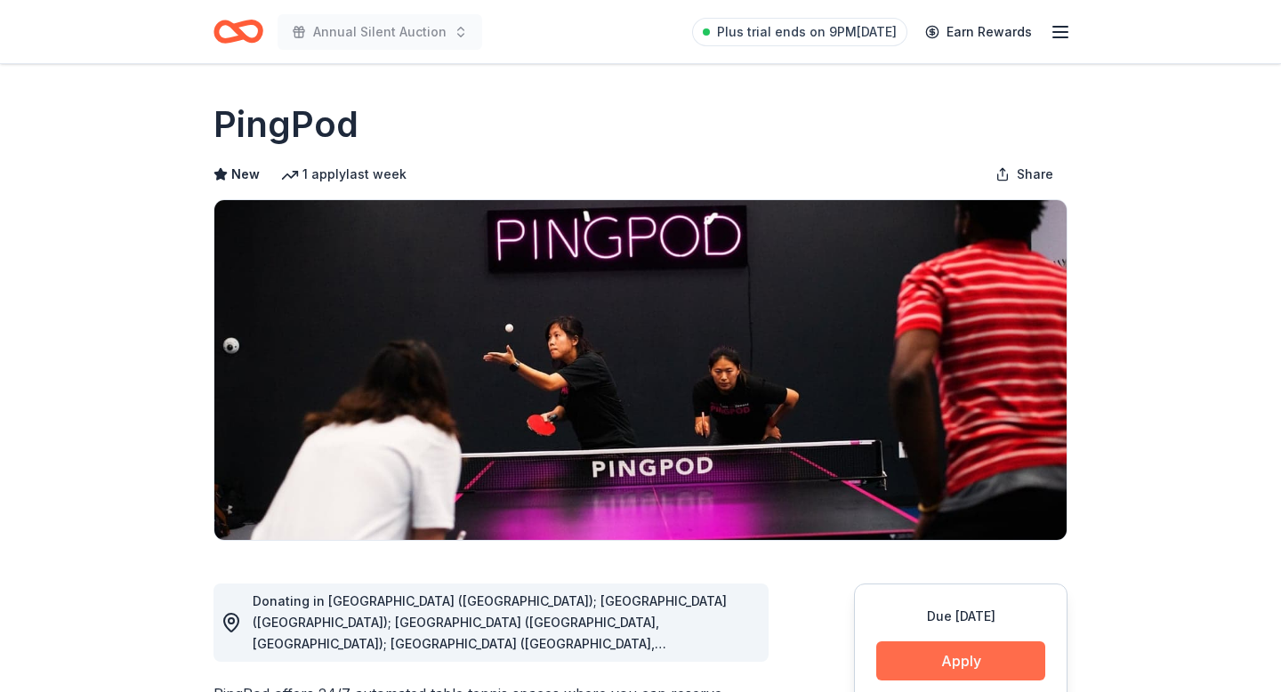
click at [933, 653] on button "Apply" at bounding box center [960, 660] width 169 height 39
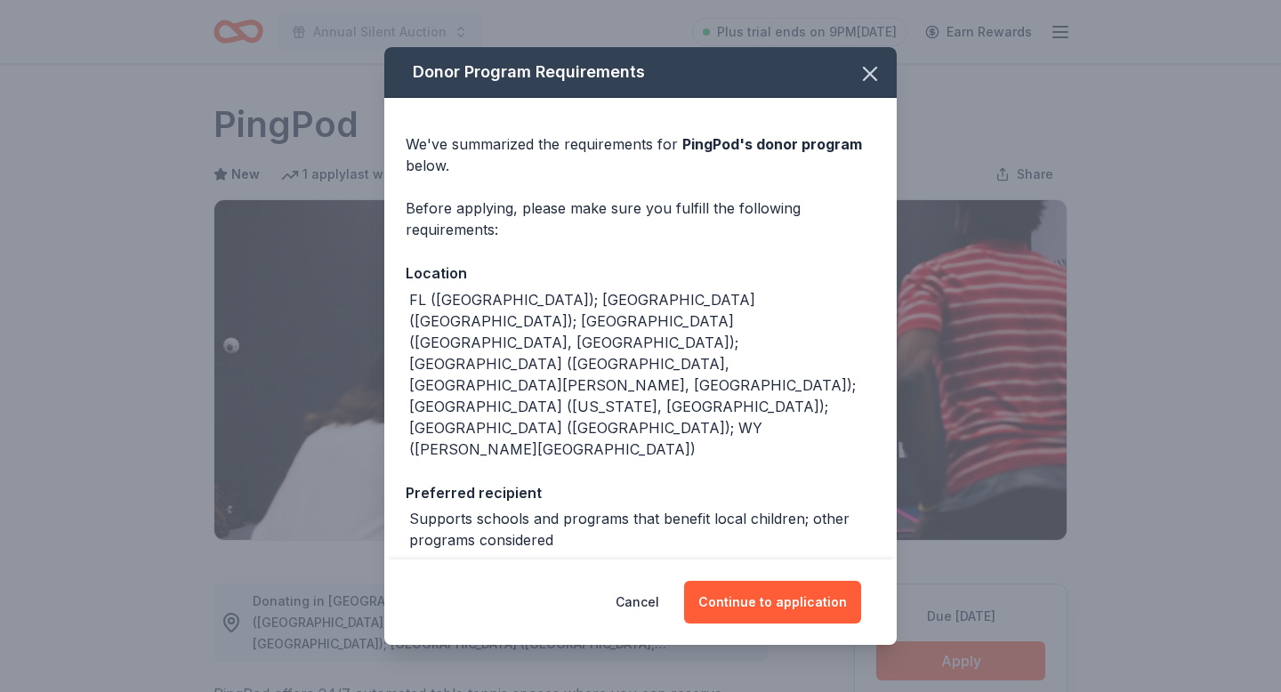
scroll to position [49, 0]
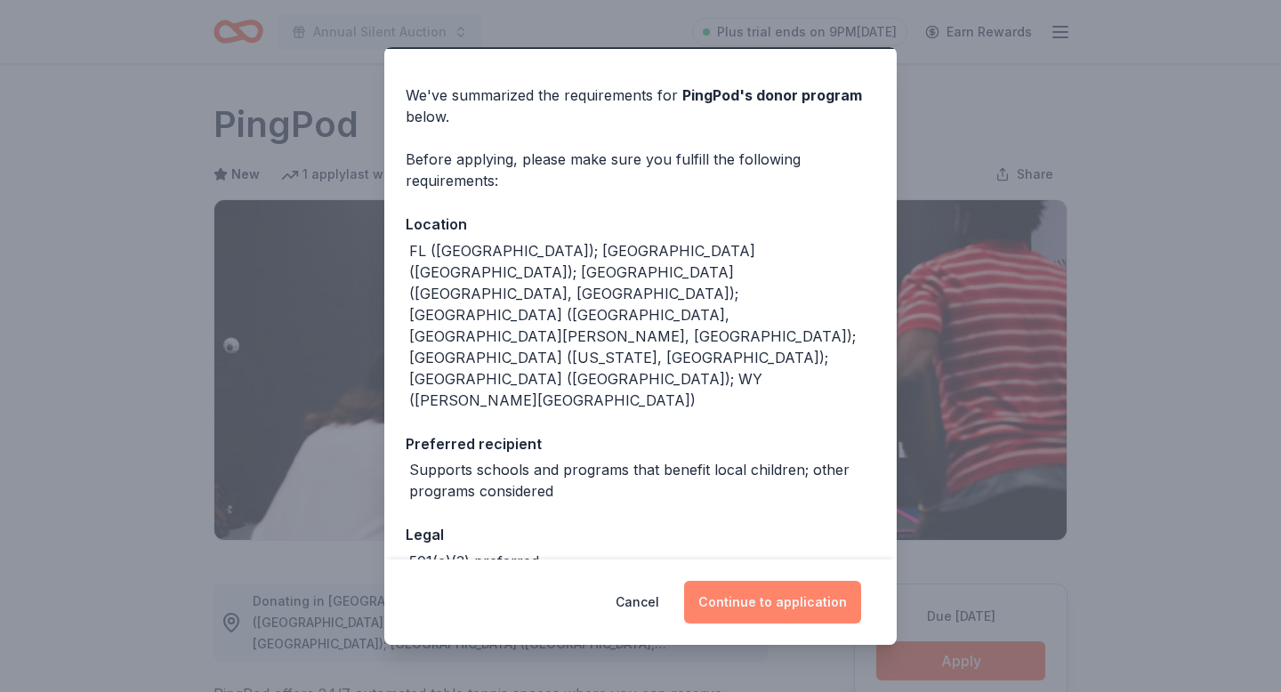
click at [712, 609] on button "Continue to application" at bounding box center [772, 602] width 177 height 43
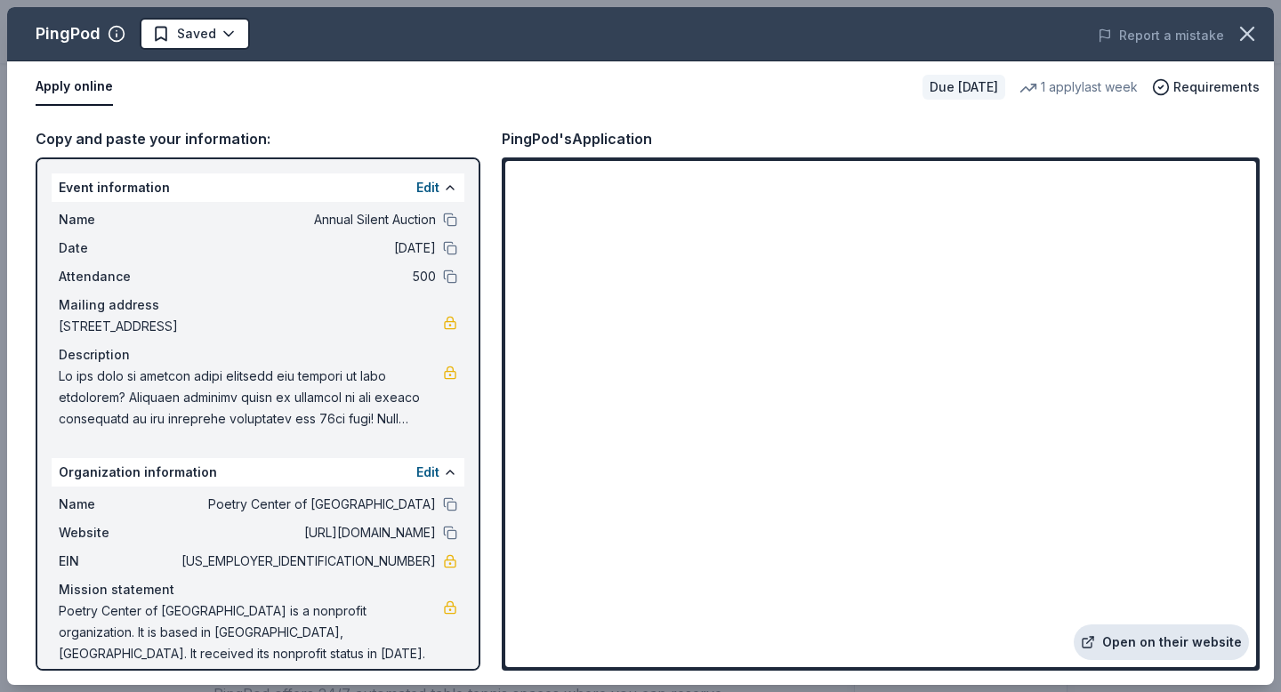
click at [1130, 649] on link "Open on their website" at bounding box center [1161, 643] width 175 height 36
click at [186, 42] on html "Annual Silent Auction Plus trial ends on 9PM, 10/2 Earn Rewards Due in 51 days …" at bounding box center [640, 346] width 1281 height 692
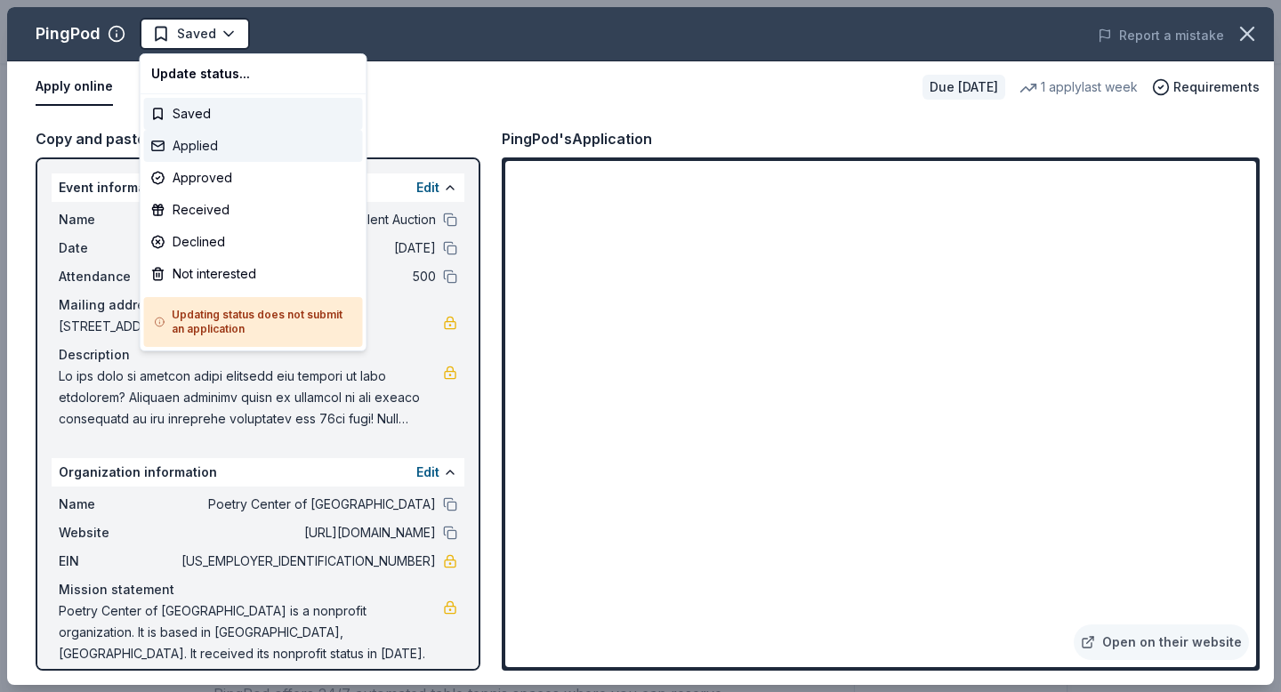
click at [181, 145] on div "Applied" at bounding box center [253, 146] width 219 height 32
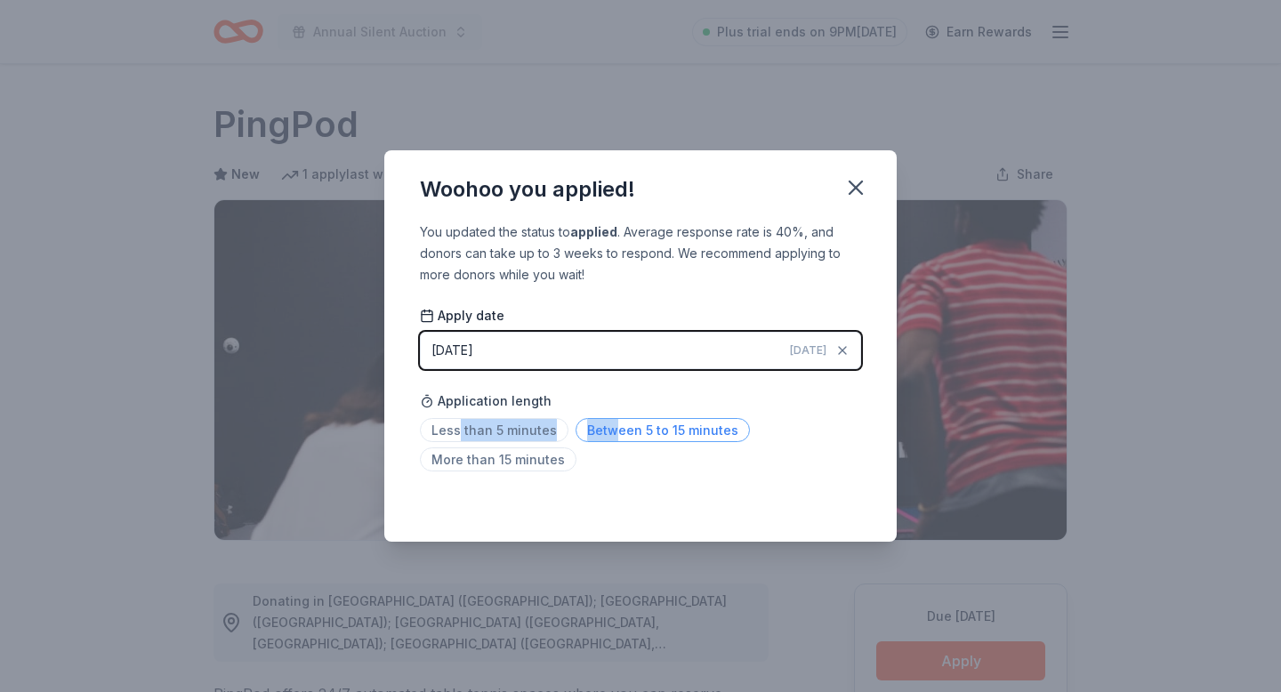
drag, startPoint x: 456, startPoint y: 431, endPoint x: 609, endPoint y: 425, distance: 154.0
click at [610, 425] on div "Less than 5 minutes Between 5 to 15 minutes More than 15 minutes" at bounding box center [640, 448] width 441 height 59
click at [535, 431] on span "Less than 5 minutes" at bounding box center [494, 430] width 149 height 24
click at [856, 181] on icon "button" at bounding box center [855, 187] width 25 height 25
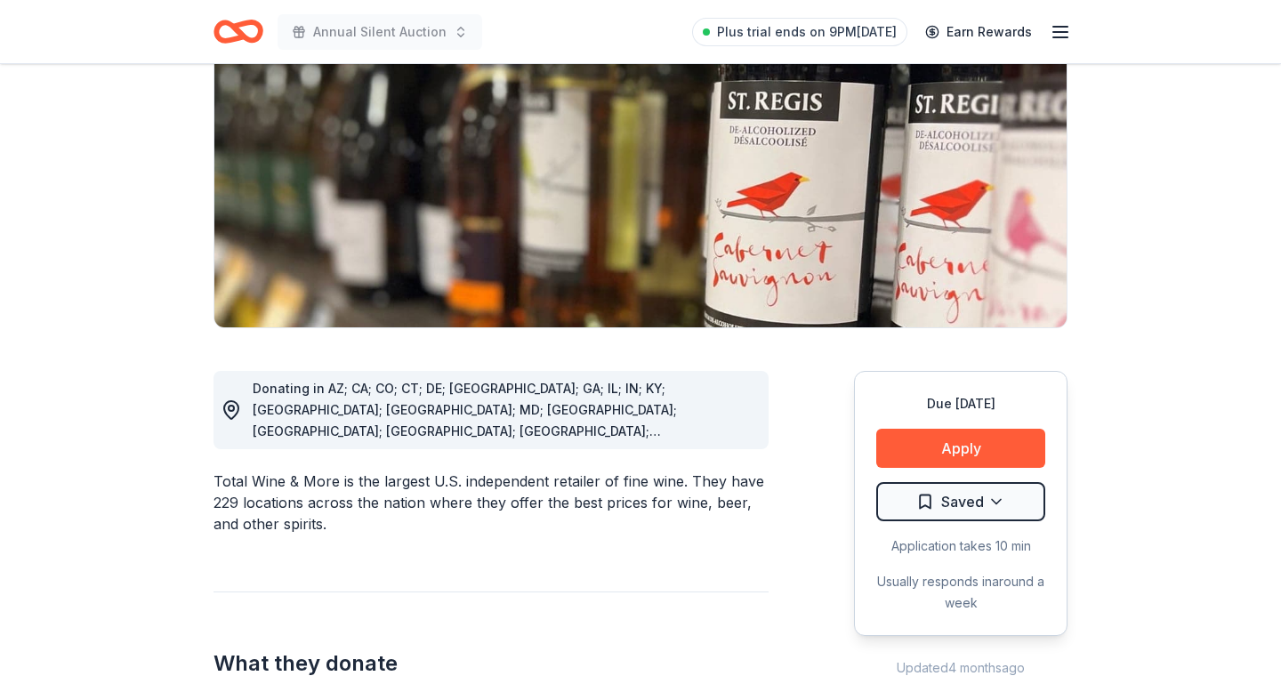
scroll to position [214, 0]
drag, startPoint x: 210, startPoint y: 456, endPoint x: 311, endPoint y: 457, distance: 101.4
drag, startPoint x: 333, startPoint y: 457, endPoint x: 301, endPoint y: 457, distance: 32.0
click at [301, 470] on div "Total Wine & More is the largest U.S. independent retailer of fine wine. They h…" at bounding box center [491, 502] width 555 height 64
